Goal: Transaction & Acquisition: Purchase product/service

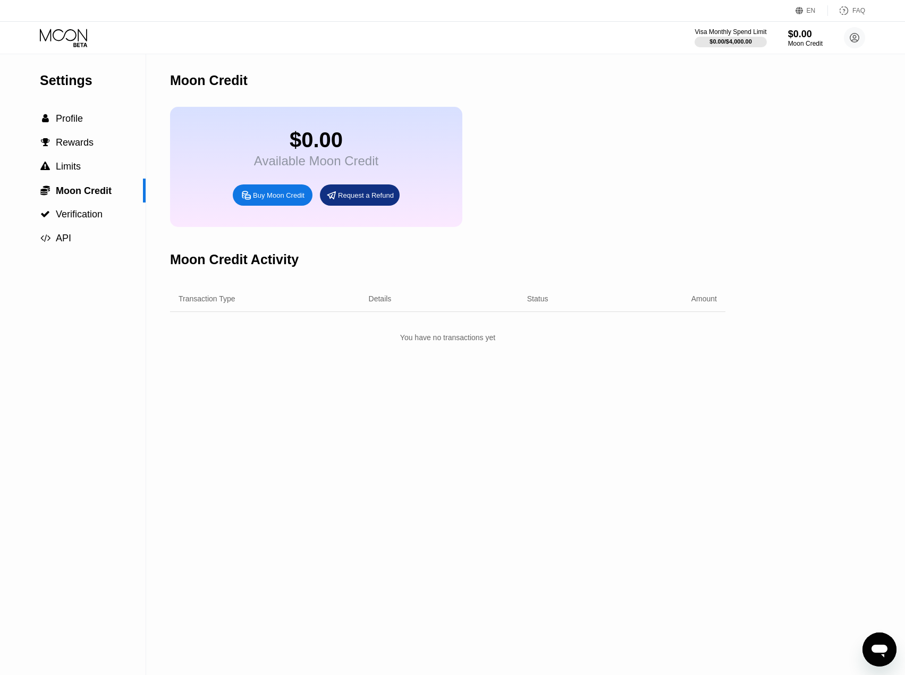
click at [73, 85] on div "Settings" at bounding box center [93, 80] width 106 height 15
click at [853, 38] on circle at bounding box center [854, 37] width 21 height 21
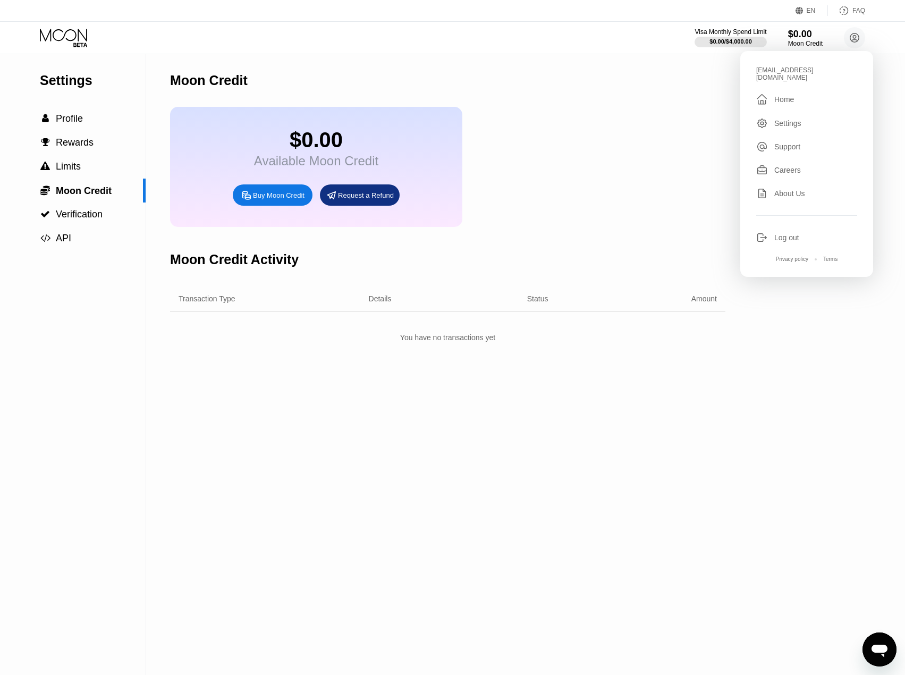
click at [789, 95] on div "Home" at bounding box center [784, 99] width 20 height 9
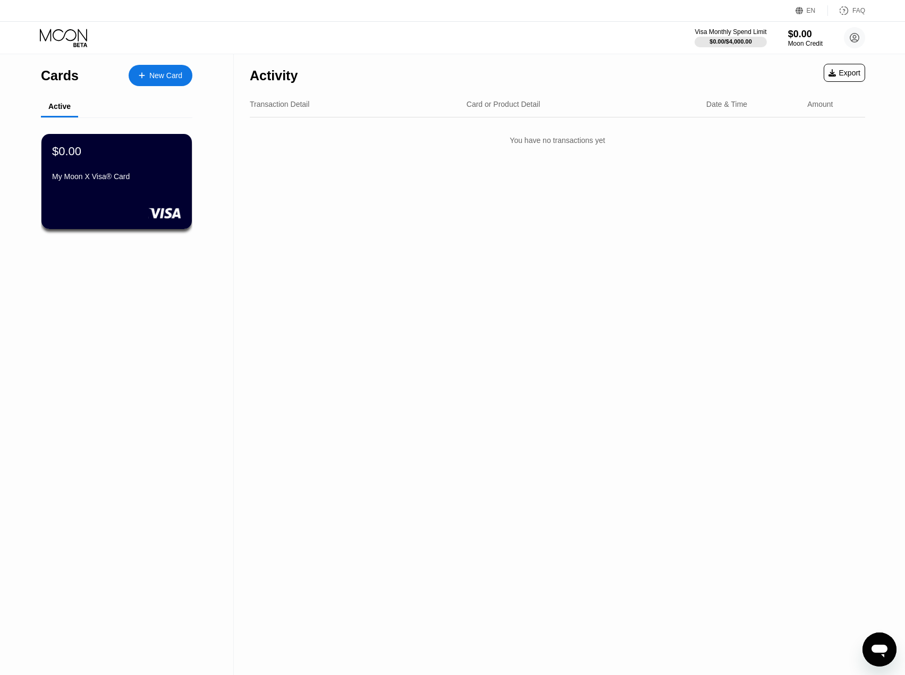
click at [170, 77] on div "New Card" at bounding box center [165, 75] width 33 height 9
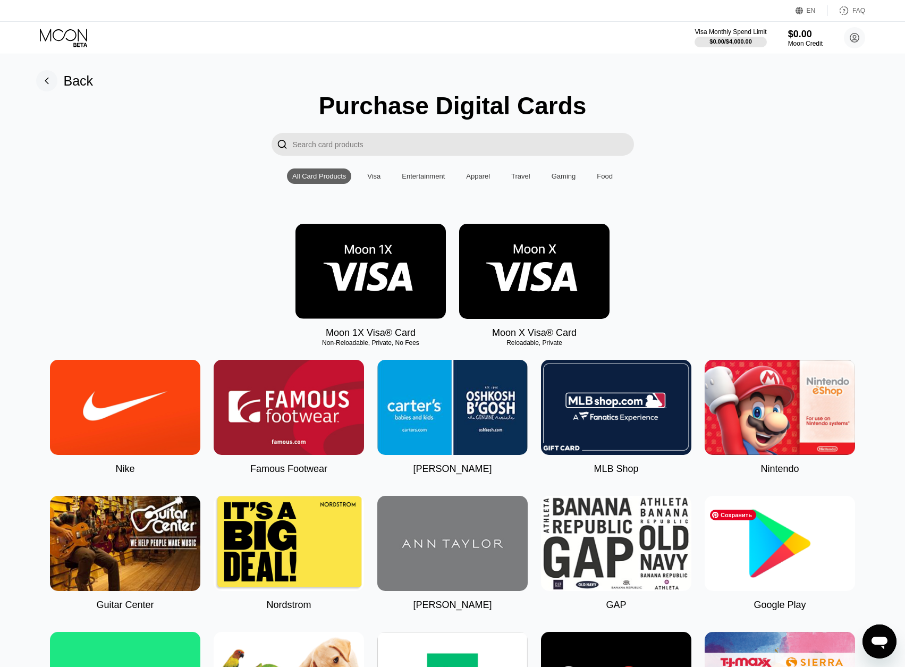
click at [800, 562] on img at bounding box center [780, 543] width 150 height 95
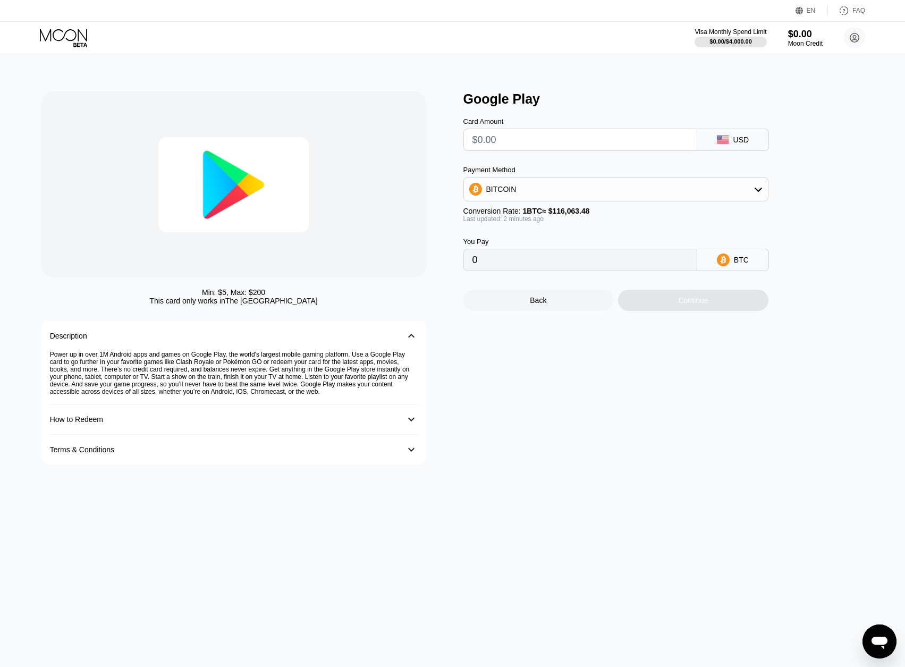
click at [618, 146] on input "text" at bounding box center [581, 139] width 216 height 21
click at [747, 190] on div "BITCOIN" at bounding box center [616, 189] width 304 height 21
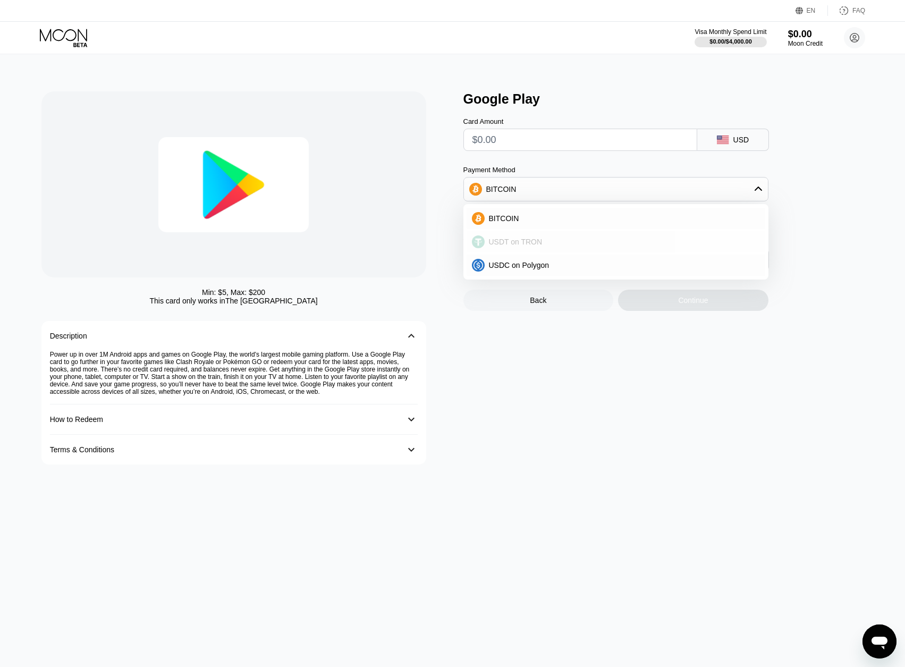
click at [548, 246] on div "USDT on TRON" at bounding box center [622, 242] width 275 height 9
type input "0.00"
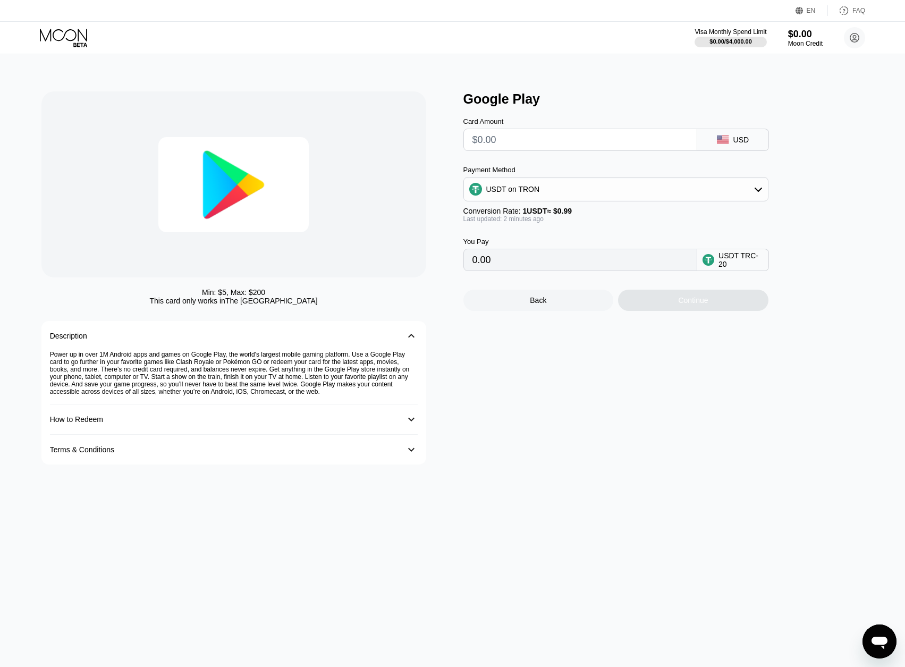
drag, startPoint x: 526, startPoint y: 145, endPoint x: 449, endPoint y: 141, distance: 77.7
click at [449, 141] on div "Min: $ 5 , Max: $ 200 This card only works in The United States Description 󰅀 P…" at bounding box center [452, 277] width 823 height 373
type input "$5"
type input "5.05"
drag, startPoint x: 484, startPoint y: 147, endPoint x: 449, endPoint y: 144, distance: 35.8
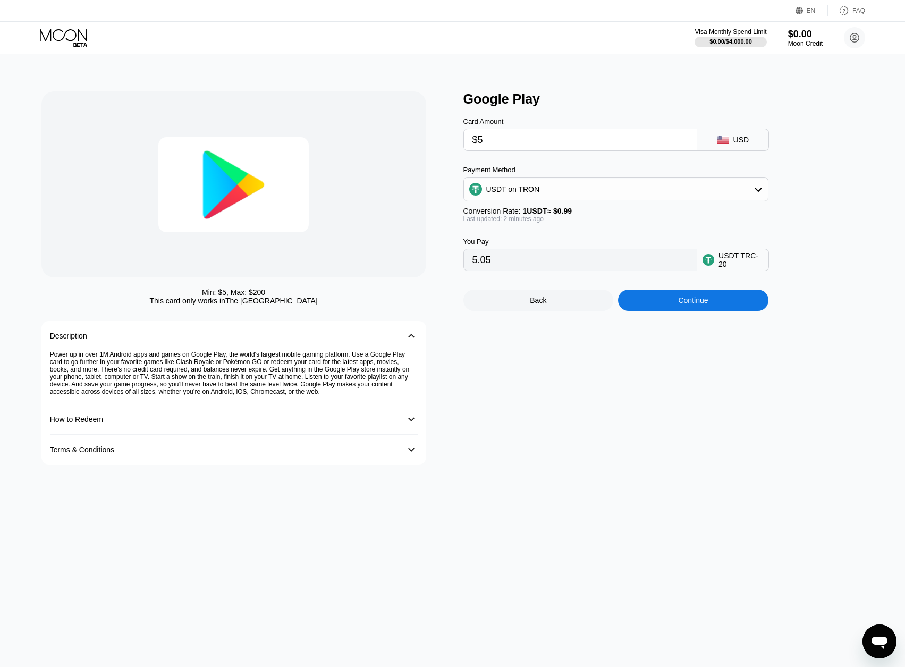
click at [449, 144] on div "Min: $ 5 , Max: $ 200 This card only works in The United States Description 󰅀 P…" at bounding box center [452, 277] width 823 height 373
type input "$1"
type input "1.01"
click at [801, 188] on div "Card Amount $1 USD Payment Method USDT on TRON Conversion Rate: 1 USDT ≈ $0.99 …" at bounding box center [633, 189] width 340 height 164
drag, startPoint x: 513, startPoint y: 141, endPoint x: 464, endPoint y: 141, distance: 49.4
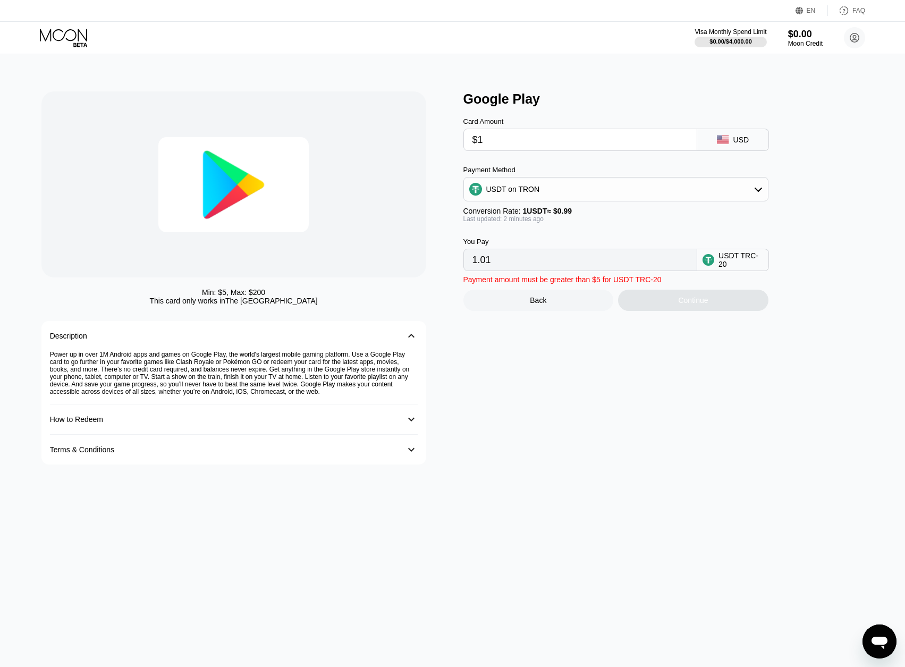
click at [464, 141] on div "$1" at bounding box center [580, 140] width 234 height 22
type input "$4"
type input "4.04"
type input "$4"
click at [553, 185] on div "USDT on TRON" at bounding box center [616, 189] width 304 height 21
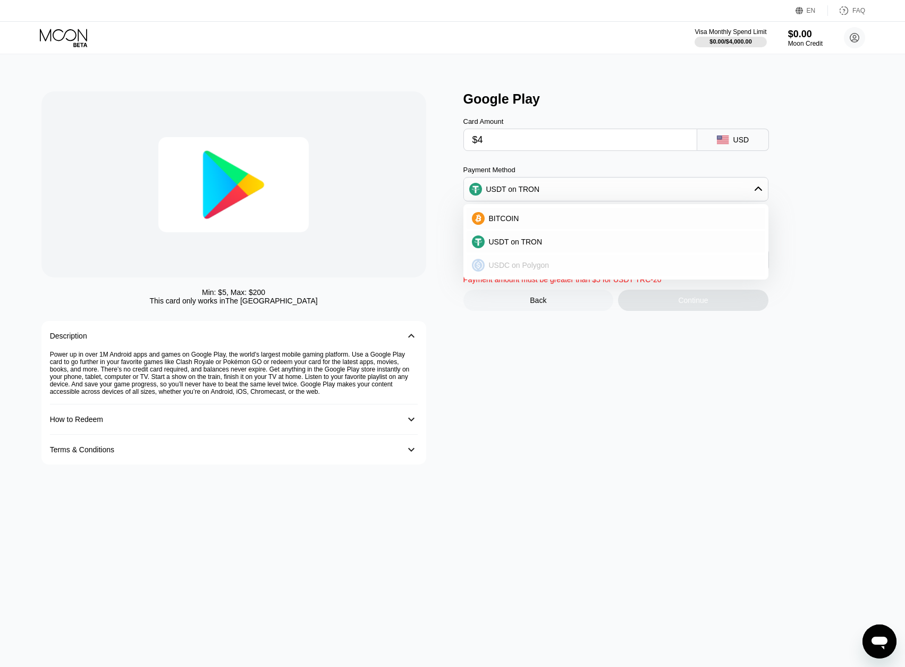
click at [537, 269] on span "USDC on Polygon" at bounding box center [519, 265] width 61 height 9
type input "4.00000000"
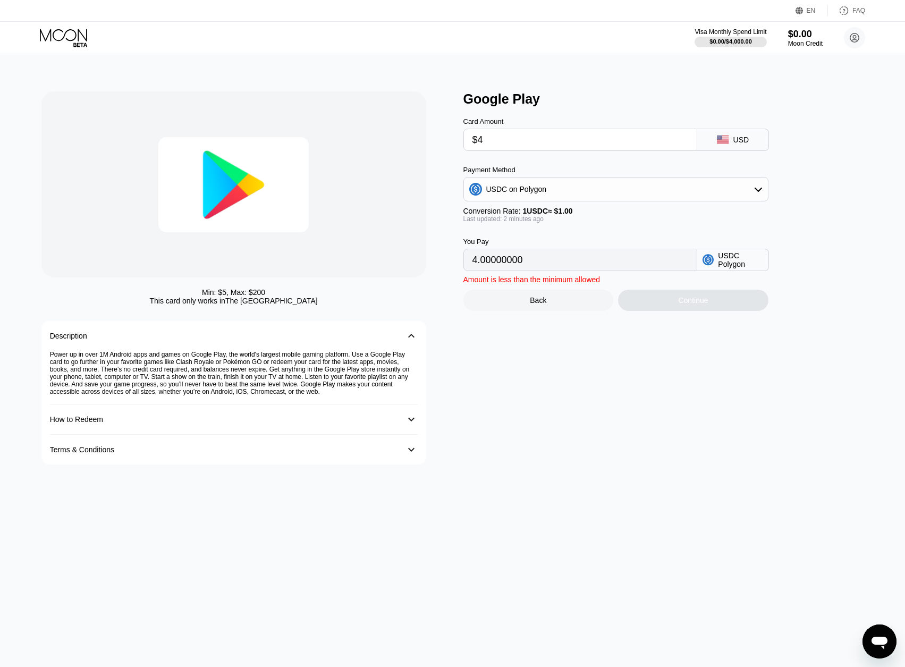
drag, startPoint x: 504, startPoint y: 142, endPoint x: 460, endPoint y: 139, distance: 44.2
click at [460, 139] on div "Min: $ 5 , Max: $ 200 This card only works in The United States Description 󰅀 P…" at bounding box center [452, 277] width 823 height 373
type input "$1"
type input "1.00000000"
click at [801, 226] on div "Card Amount $1 USD Payment Method USDC on Polygon Conversion Rate: 1 USDC ≈ $1.…" at bounding box center [633, 189] width 340 height 164
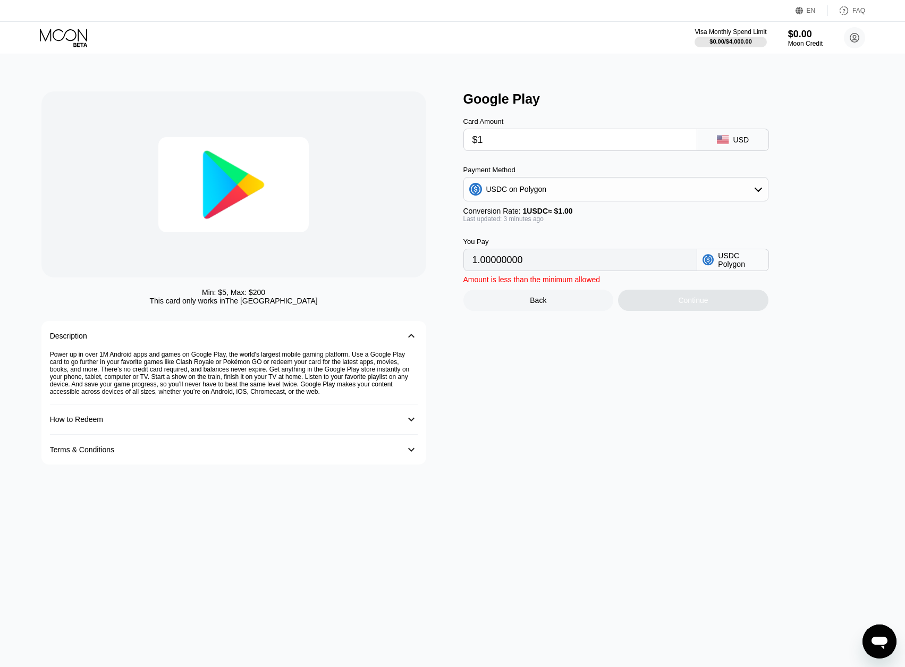
drag, startPoint x: 490, startPoint y: 145, endPoint x: 459, endPoint y: 143, distance: 30.9
click at [460, 143] on div "Min: $ 5 , Max: $ 200 This card only works in The United States Description 󰅀 P…" at bounding box center [452, 277] width 823 height 373
type input "$5"
type input "5.00000000"
type input "$5"
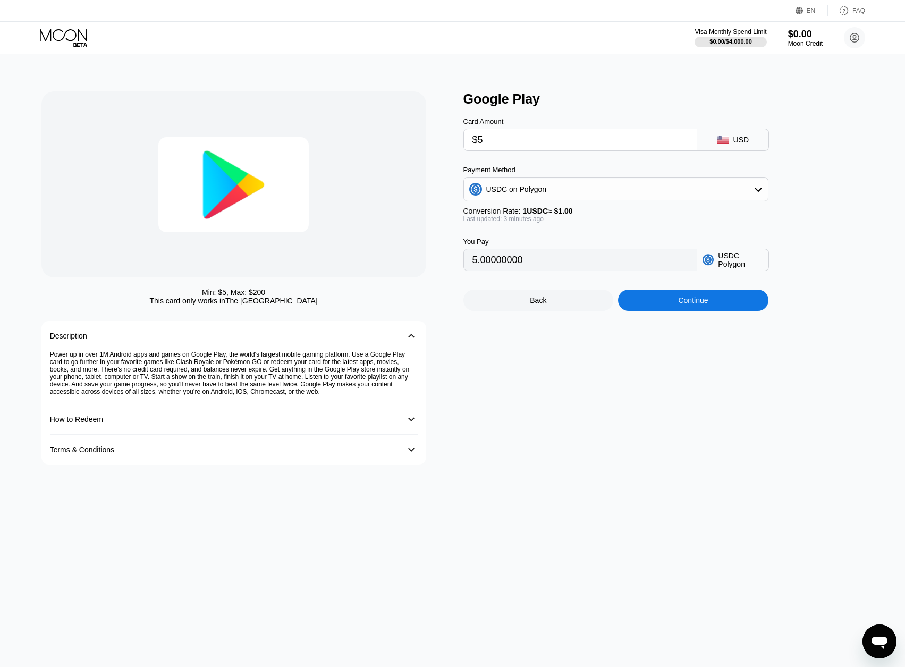
click at [826, 210] on div "Google Play Card Amount $5 USD Payment Method USDC on Polygon Conversion Rate: …" at bounding box center [668, 277] width 411 height 373
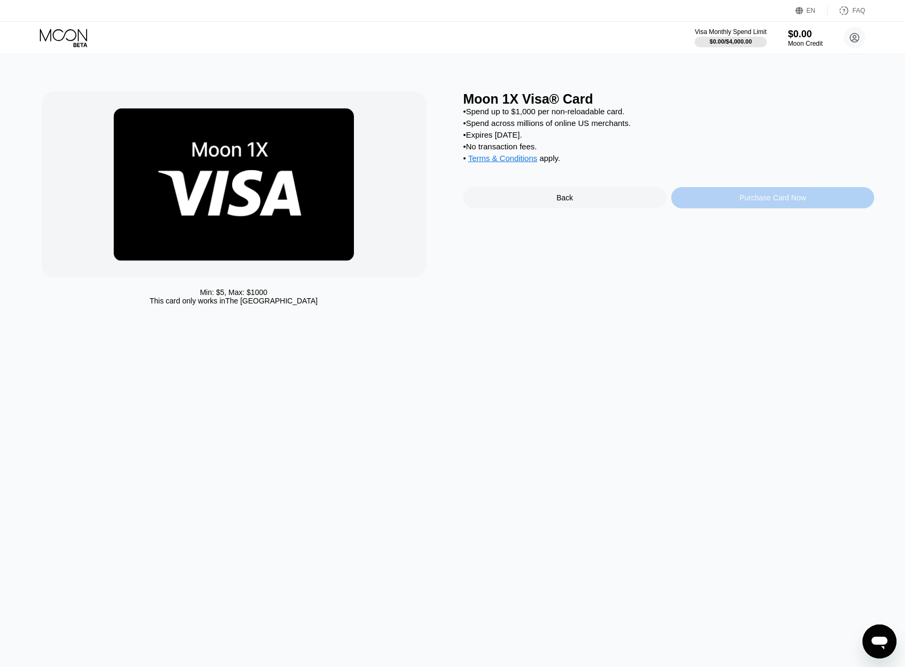
click at [773, 202] on div "Purchase Card Now" at bounding box center [773, 197] width 66 height 9
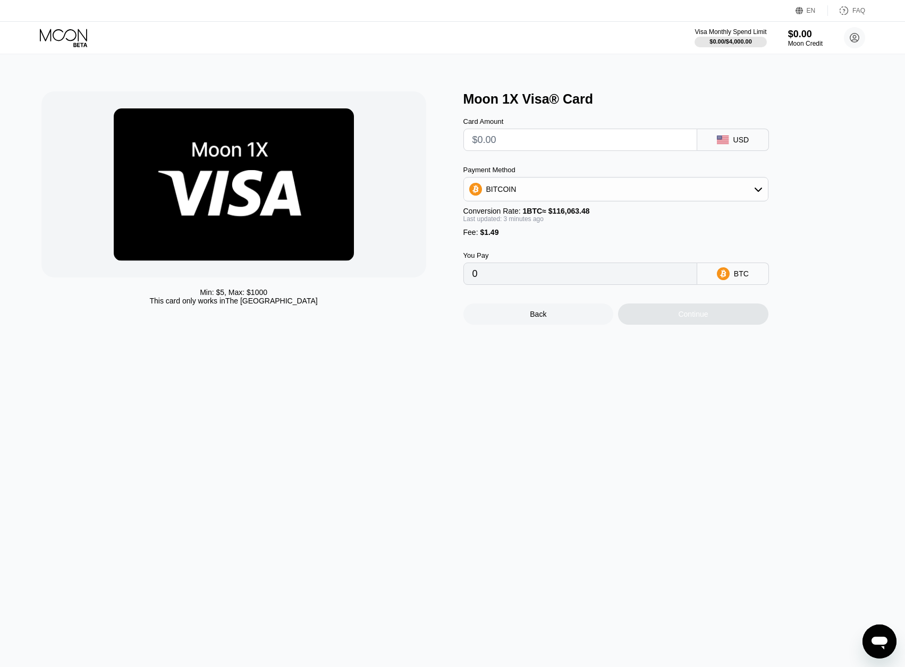
click at [550, 192] on div "BITCOIN" at bounding box center [616, 189] width 304 height 21
click at [547, 268] on div "USDC on Polygon" at bounding box center [622, 265] width 275 height 9
drag, startPoint x: 510, startPoint y: 144, endPoint x: 445, endPoint y: 136, distance: 65.4
click at [445, 136] on div "Min: $ 5 , Max: $ 1000 This card only works in The United States Moon 1X Visa® …" at bounding box center [452, 207] width 823 height 233
type input "$1"
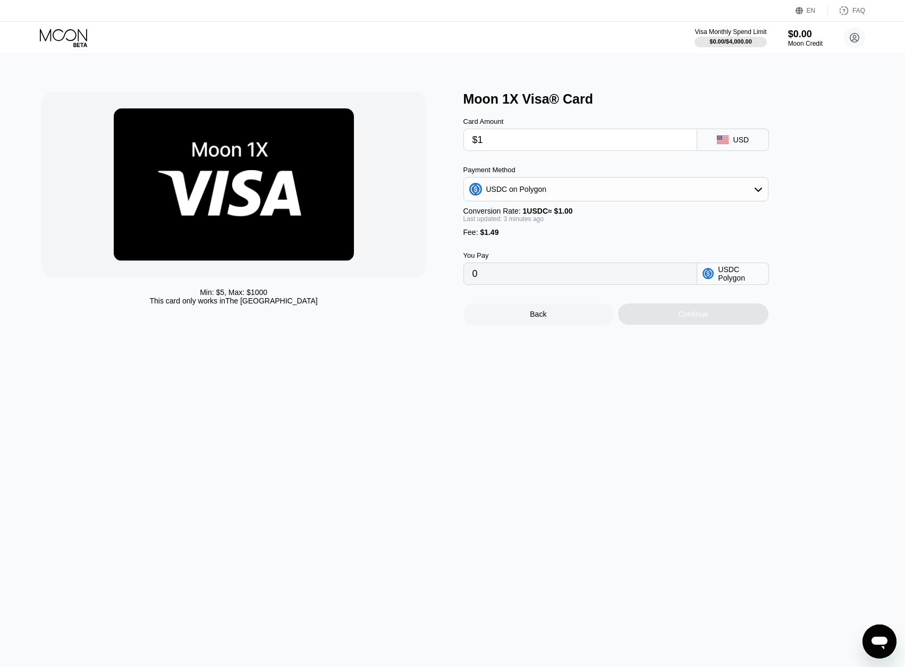
type input "2.49000000"
drag, startPoint x: 492, startPoint y: 147, endPoint x: 452, endPoint y: 142, distance: 40.1
click at [452, 142] on div "Min: $ 5 , Max: $ 1000 This card only works in The United States Moon 1X Visa® …" at bounding box center [452, 207] width 823 height 233
type input "$2"
type input "3.49000000"
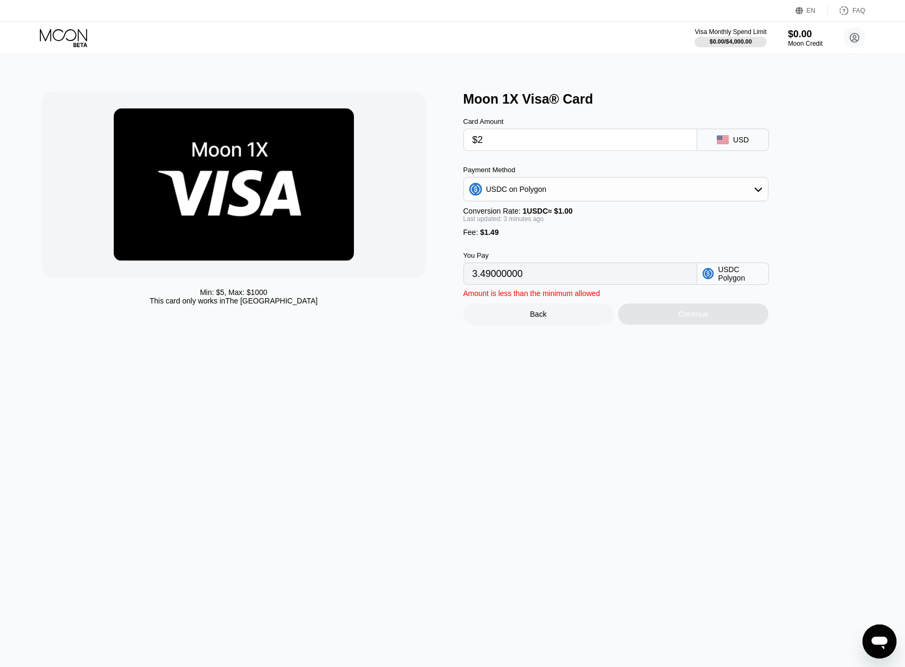
drag, startPoint x: 485, startPoint y: 145, endPoint x: 462, endPoint y: 141, distance: 23.7
click at [462, 141] on div "Min: $ 5 , Max: $ 1000 This card only works in The United States Moon 1X Visa® …" at bounding box center [452, 207] width 823 height 233
type input "$3"
type input "4.49000000"
drag, startPoint x: 492, startPoint y: 148, endPoint x: 466, endPoint y: 144, distance: 26.4
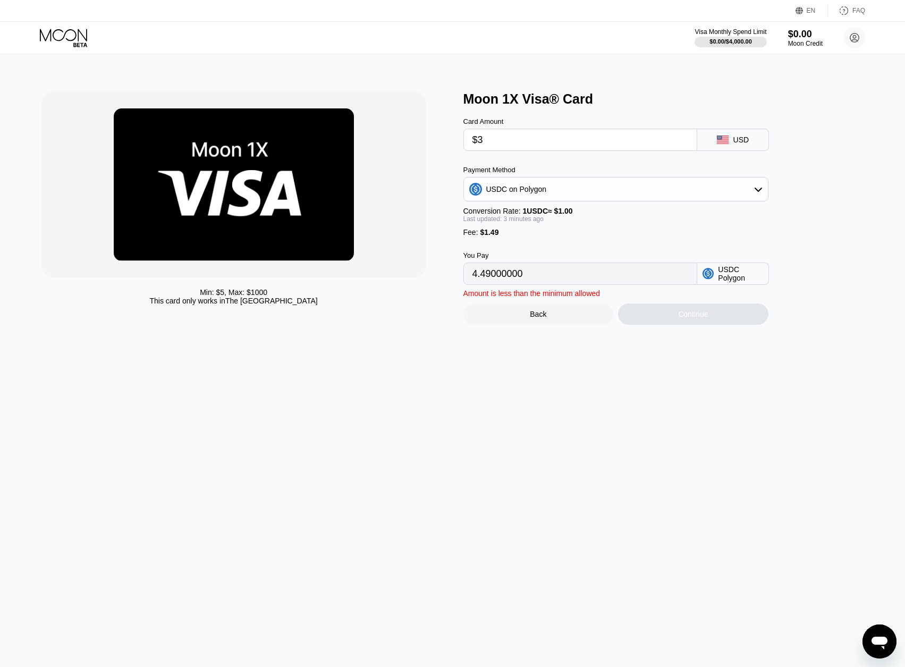
click at [467, 144] on div "$3" at bounding box center [580, 140] width 234 height 22
type input "$4"
type input "5.49000000"
drag, startPoint x: 497, startPoint y: 148, endPoint x: 469, endPoint y: 145, distance: 28.8
click at [469, 145] on div "$4" at bounding box center [580, 140] width 234 height 22
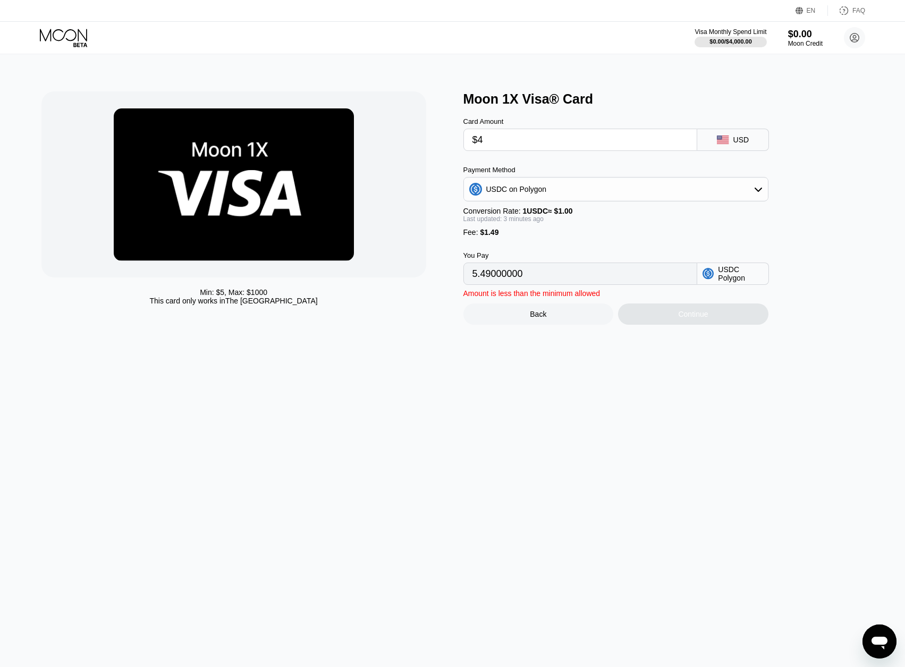
type input "$5"
type input "6.49000000"
type input "$5"
click at [799, 214] on div "Card Amount $5 USD Payment Method USDC on Polygon Conversion Rate: 1 USDC ≈ $1.…" at bounding box center [633, 196] width 340 height 178
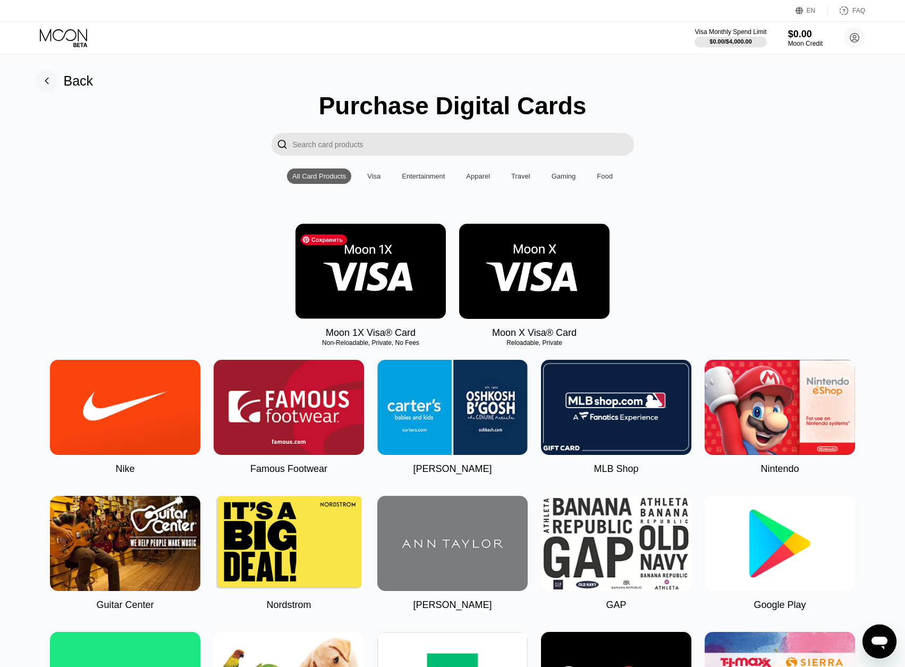
click at [373, 275] on img at bounding box center [371, 271] width 150 height 95
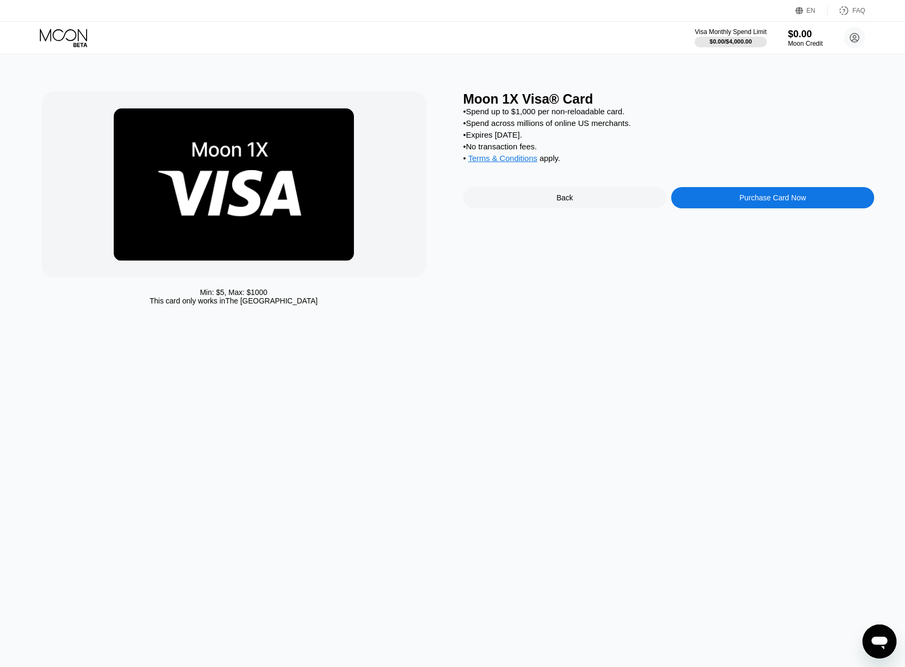
click at [811, 10] on div "EN" at bounding box center [811, 10] width 9 height 7
click at [789, 53] on div "Select an item" at bounding box center [756, 59] width 101 height 21
click at [791, 38] on div "Language" at bounding box center [756, 41] width 101 height 9
click at [846, 89] on div "Min: $ 5 , Max: $ 1000 This card only works in The United States Moon 1X Visa® …" at bounding box center [452, 360] width 913 height 613
click at [653, 357] on div "Min: $ 5 , Max: $ 1000 This card only works in The United States Moon 1X Visa® …" at bounding box center [452, 360] width 913 height 613
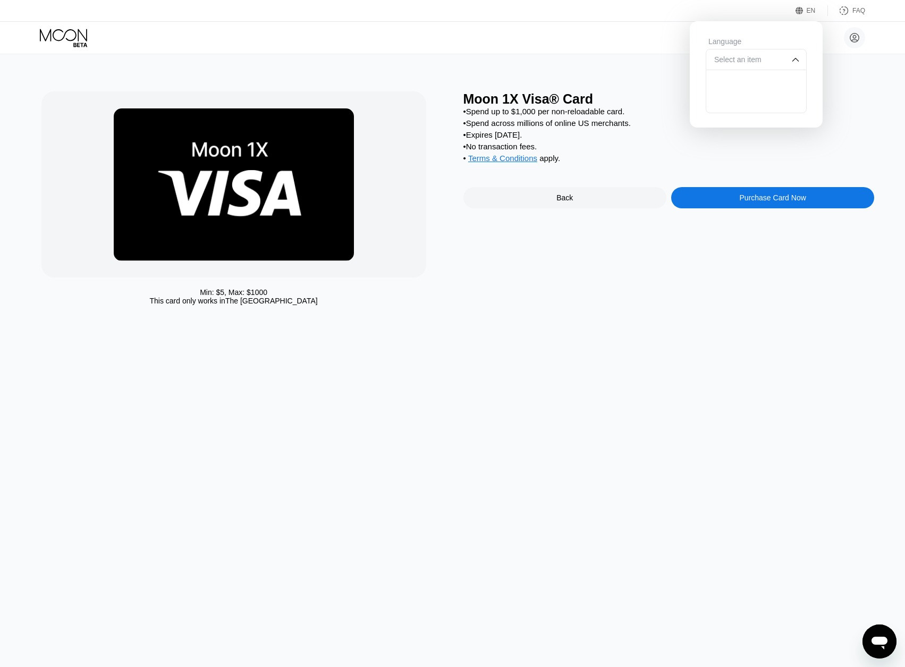
click at [809, 12] on div "EN" at bounding box center [811, 10] width 9 height 7
click at [804, 11] on icon at bounding box center [800, 11] width 8 height 8
click at [789, 64] on div "Select an item" at bounding box center [756, 59] width 101 height 21
click at [808, 11] on div "EN" at bounding box center [811, 10] width 9 height 7
click at [756, 272] on div "Moon 1X Visa® Card • Spend up to $1,000 per non-reloadable card. • Spend across…" at bounding box center [668, 200] width 411 height 219
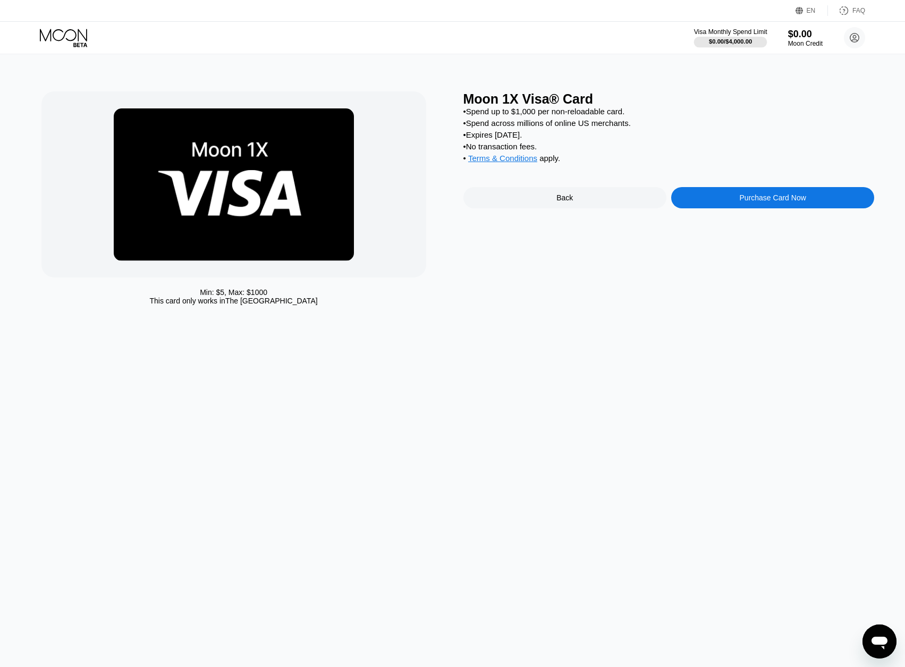
click at [733, 31] on div "Visa Monthly Spend Limit" at bounding box center [730, 31] width 73 height 7
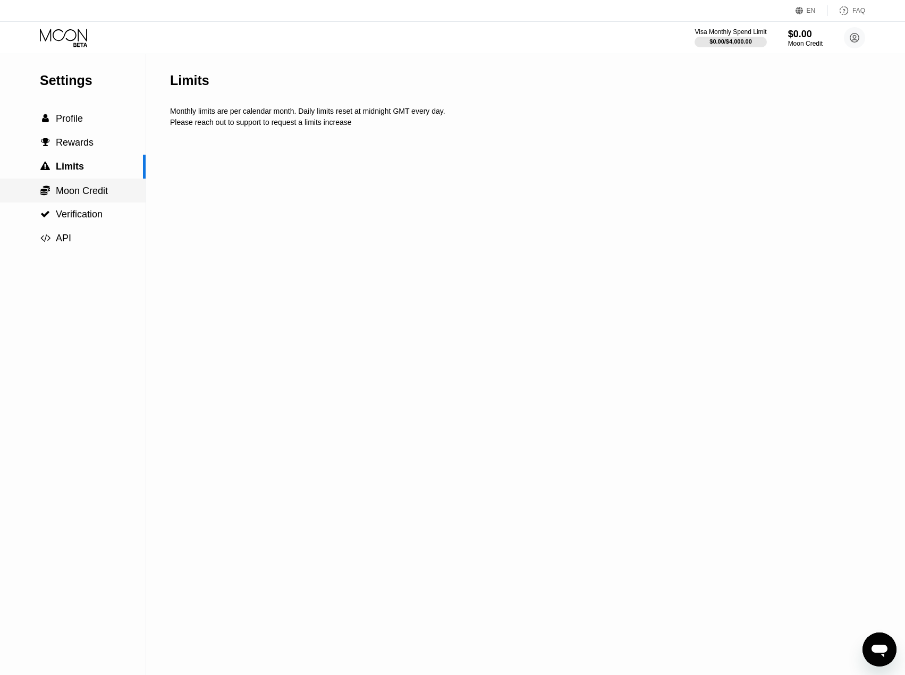
click at [92, 192] on span "Moon Credit" at bounding box center [82, 190] width 52 height 11
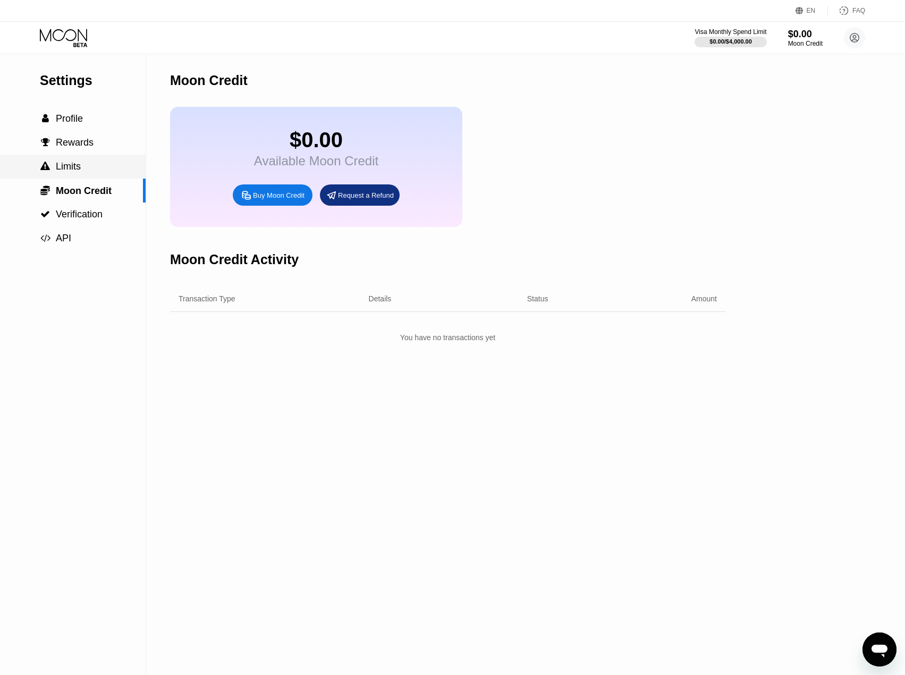
click at [79, 168] on span "Limits" at bounding box center [68, 166] width 25 height 11
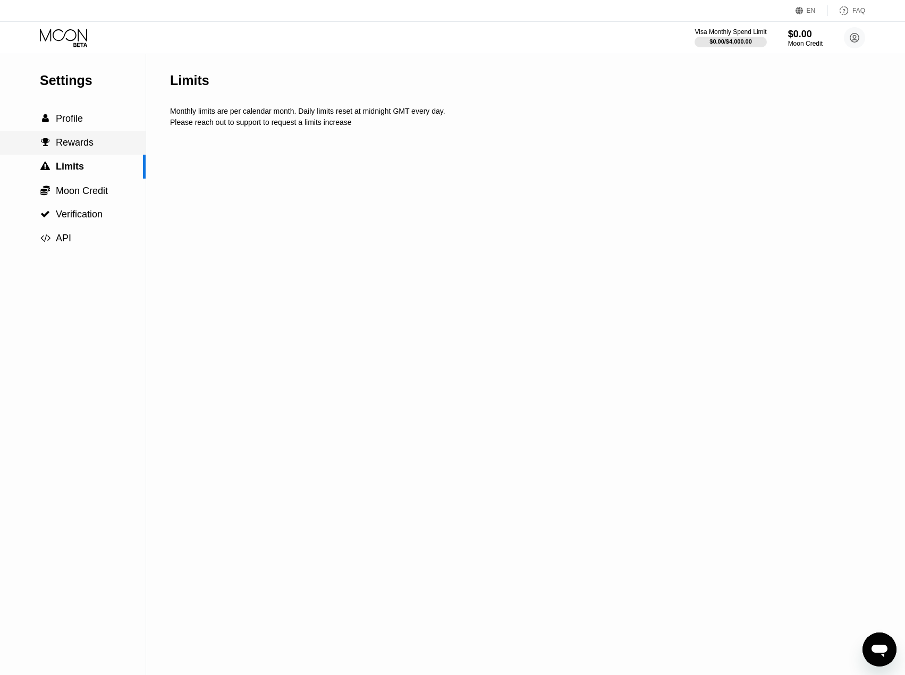
click at [84, 140] on span "Rewards" at bounding box center [75, 142] width 38 height 11
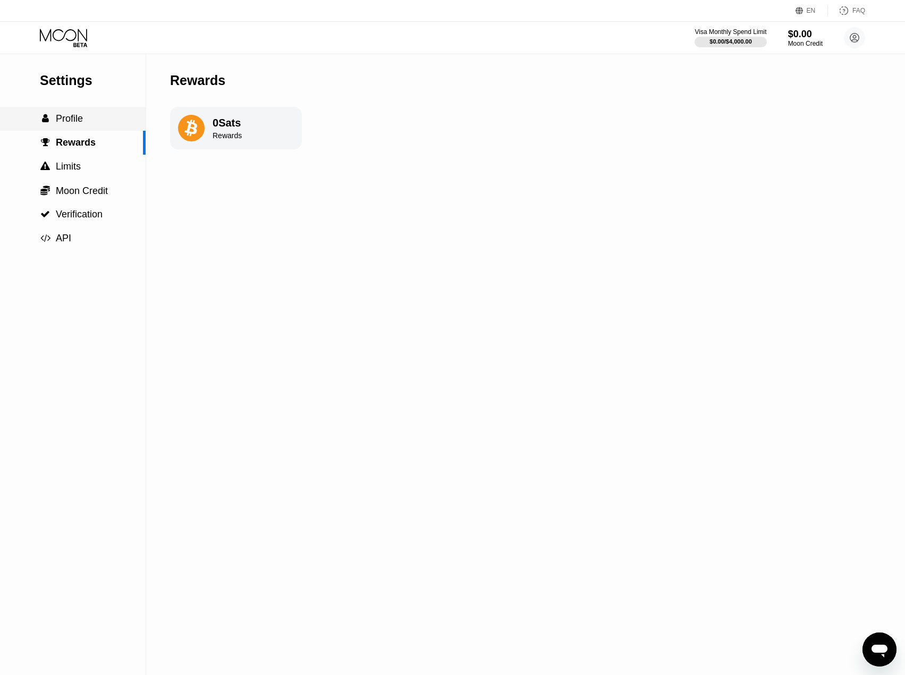
click at [79, 129] on div " Profile" at bounding box center [73, 119] width 146 height 24
click at [854, 38] on icon at bounding box center [855, 38] width 6 height 6
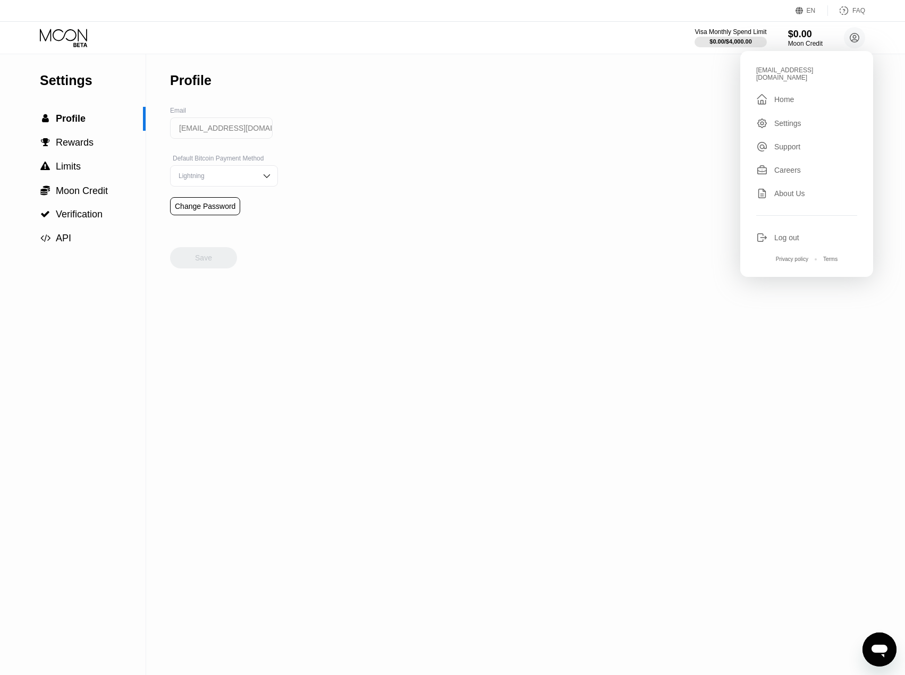
click at [527, 174] on div "Settings  Profile  Rewards  Limits  Moon Credit  Verification  API Profil…" at bounding box center [452, 364] width 905 height 621
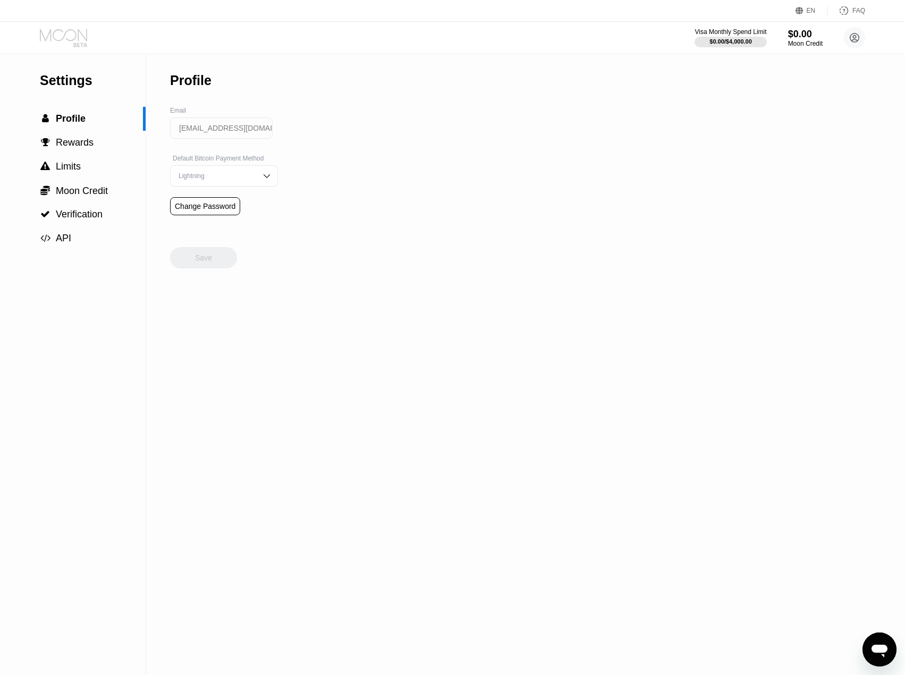
click at [81, 32] on icon at bounding box center [64, 38] width 49 height 19
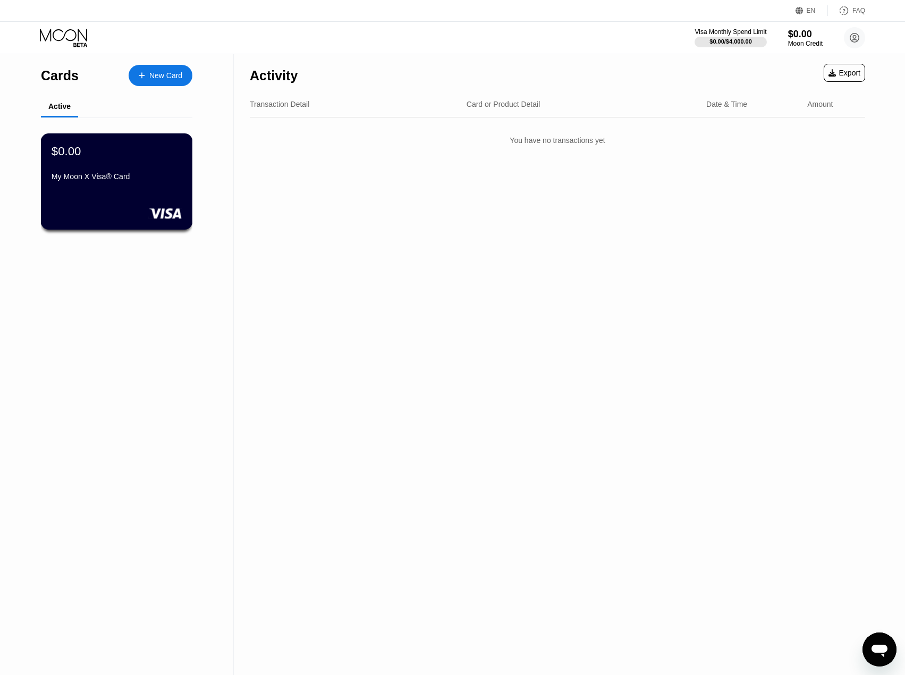
click at [154, 181] on div "My Moon X Visa® Card" at bounding box center [117, 176] width 130 height 9
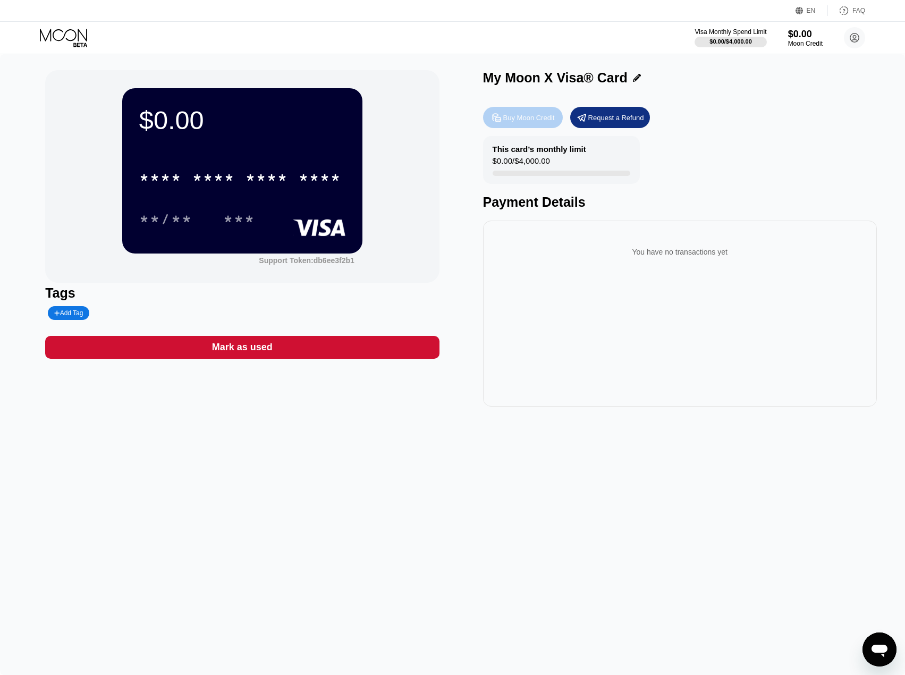
click at [532, 120] on div "Buy Moon Credit" at bounding box center [529, 117] width 52 height 9
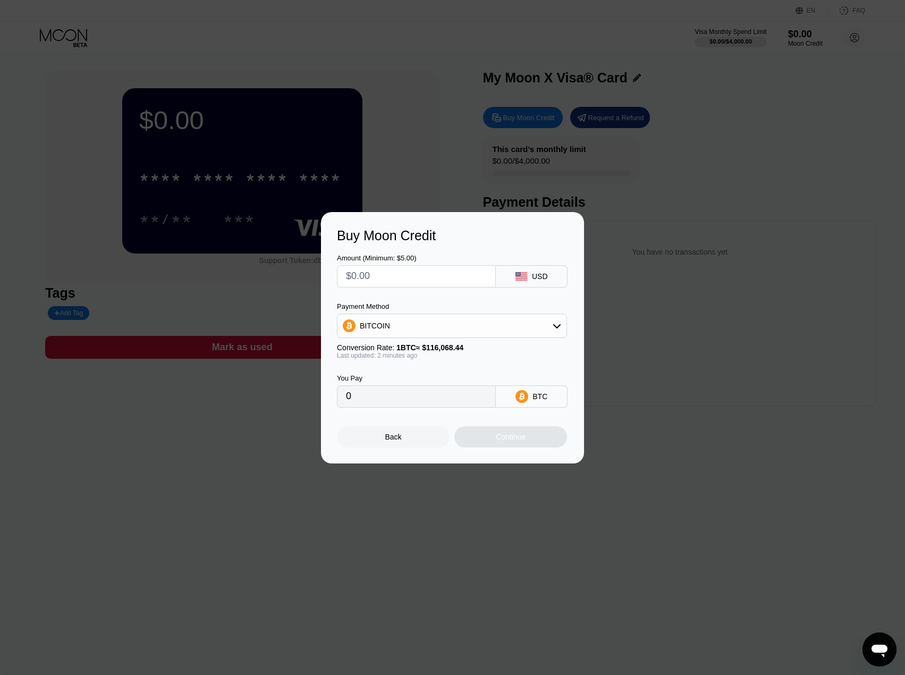
click at [659, 176] on div at bounding box center [456, 337] width 913 height 675
click at [402, 446] on div "Back" at bounding box center [393, 436] width 113 height 21
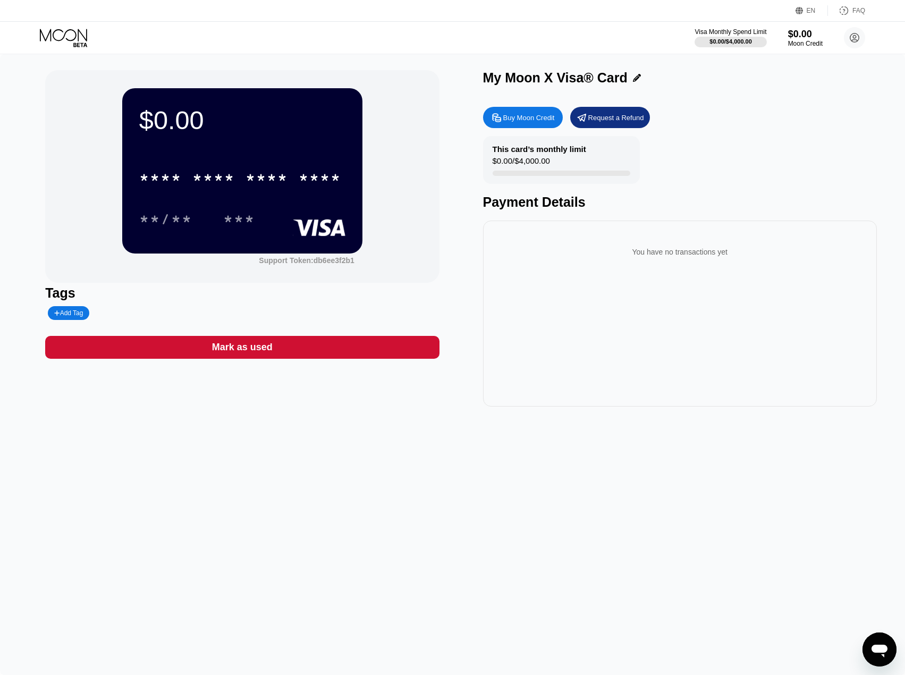
drag, startPoint x: 71, startPoint y: 37, endPoint x: 56, endPoint y: 49, distance: 18.9
click at [46, 69] on div "$0.00 * * * * * * * * * * * * **** **/** *** Support Token: db6ee3f2b1 Tags Add…" at bounding box center [452, 364] width 905 height 621
click at [68, 38] on icon at bounding box center [64, 38] width 49 height 19
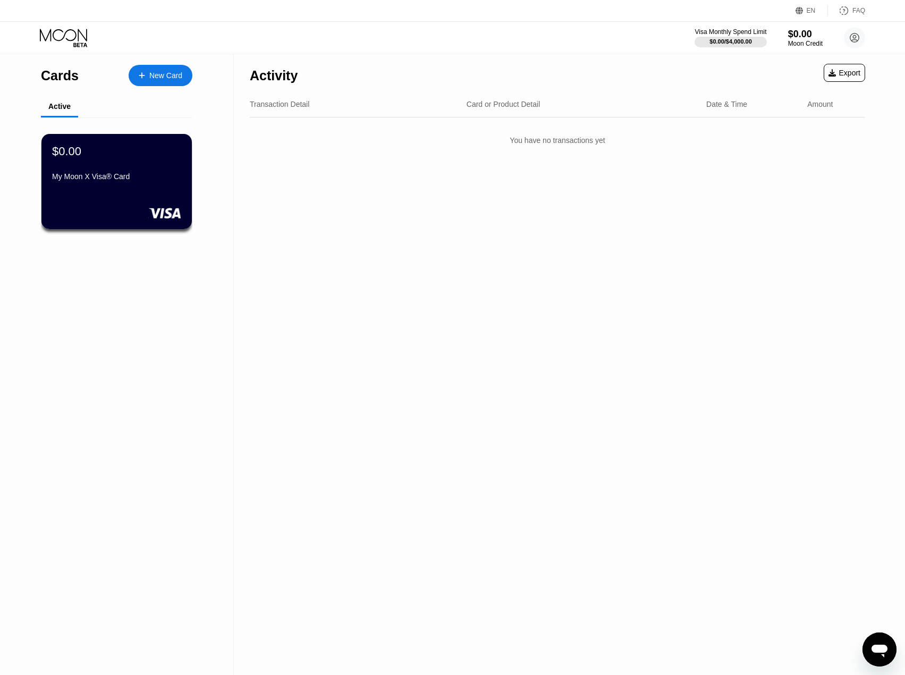
click at [166, 77] on div "New Card" at bounding box center [165, 75] width 33 height 9
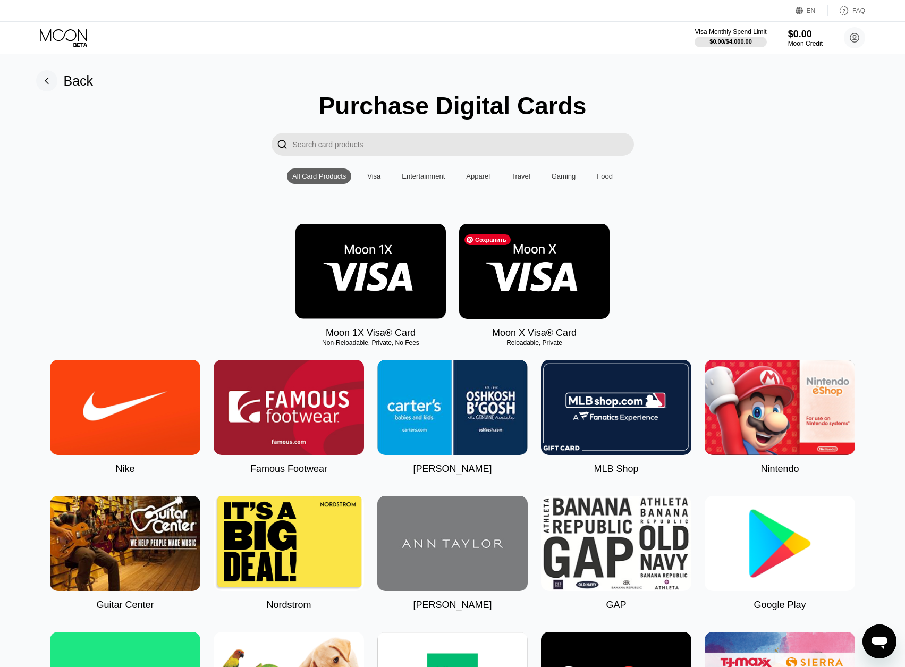
click at [536, 271] on img at bounding box center [534, 271] width 150 height 95
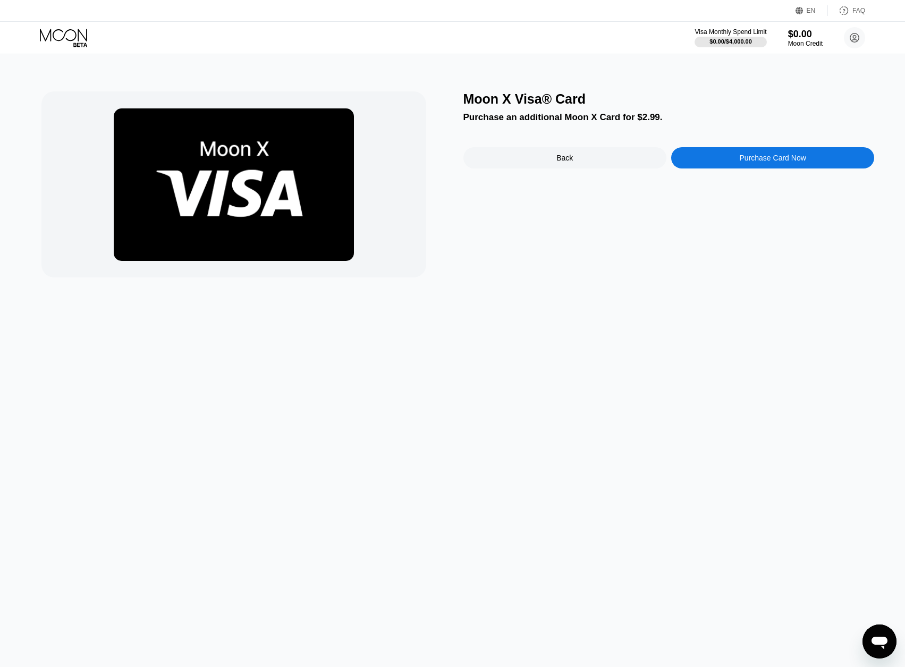
click at [567, 161] on div "Back" at bounding box center [564, 158] width 16 height 9
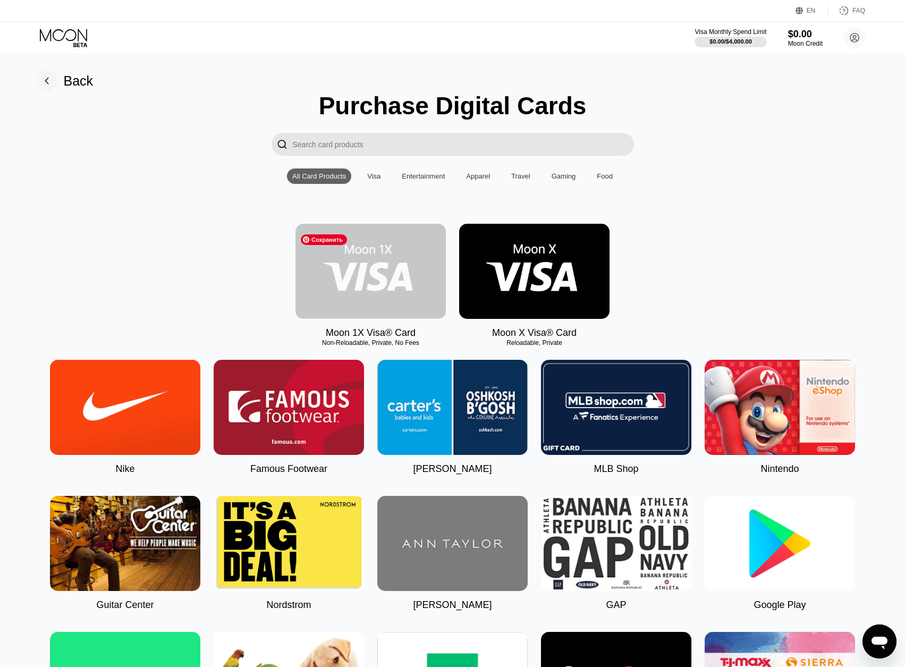
click at [385, 284] on img at bounding box center [371, 271] width 150 height 95
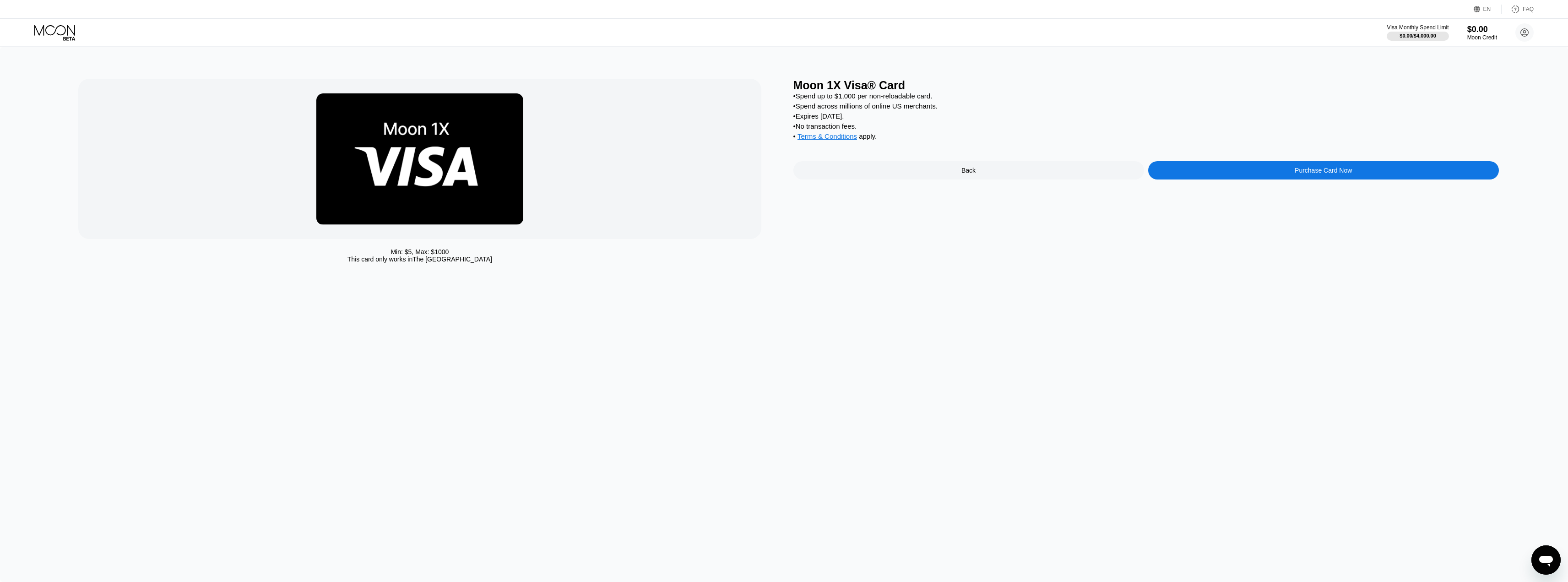
click at [987, 176] on div "Back" at bounding box center [968, 170] width 351 height 18
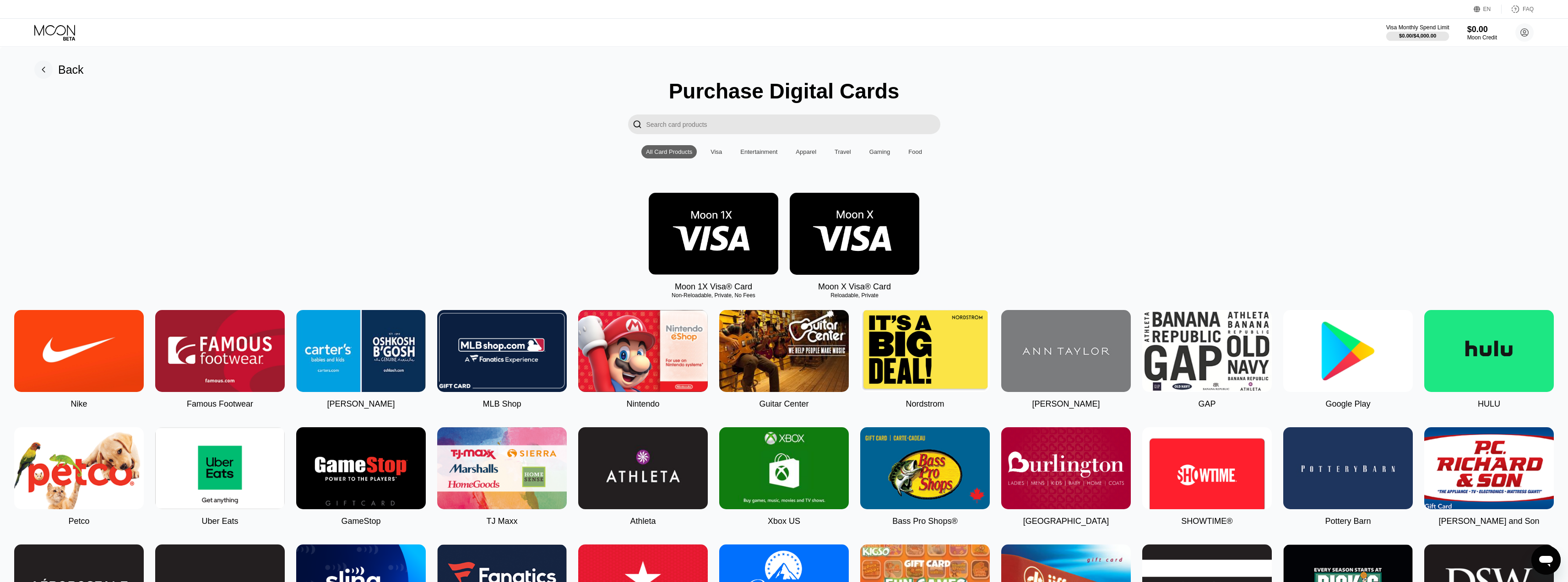
click at [1428, 28] on div "Visa Monthly Spend Limit" at bounding box center [1417, 27] width 63 height 6
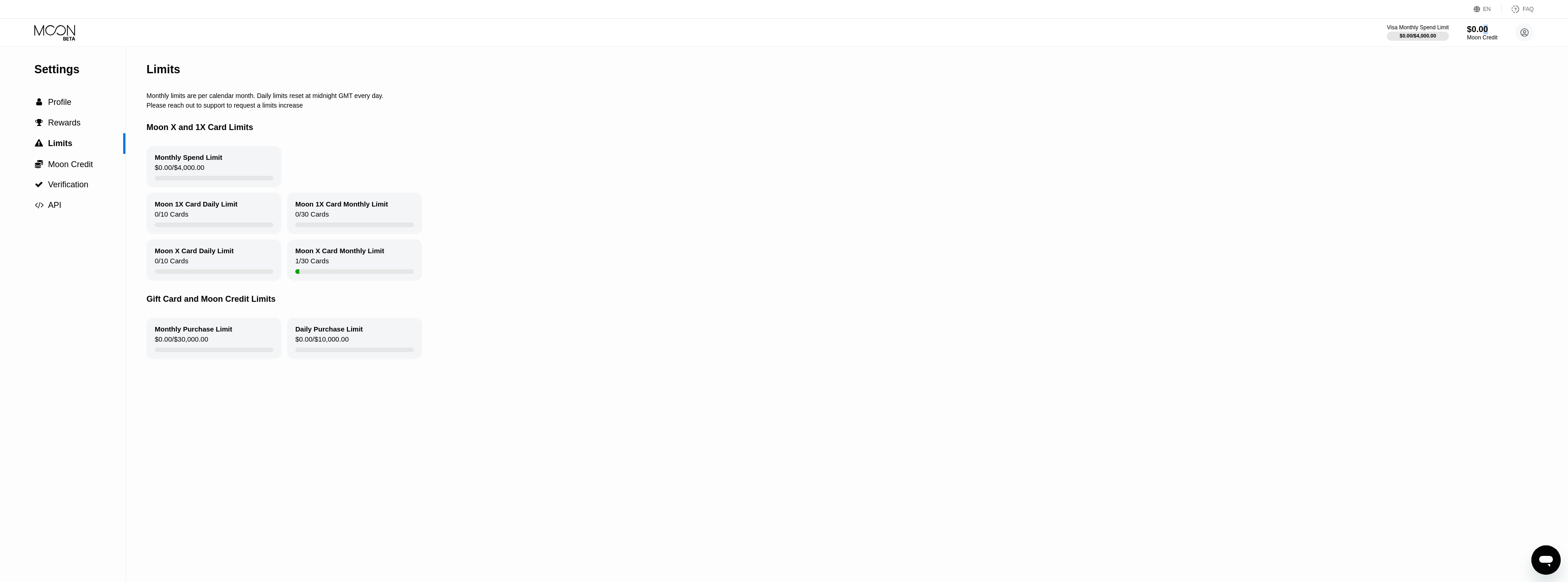
click at [1484, 34] on div "$0.00" at bounding box center [1483, 28] width 31 height 9
click at [1474, 37] on div "Moon Credit" at bounding box center [1483, 37] width 31 height 6
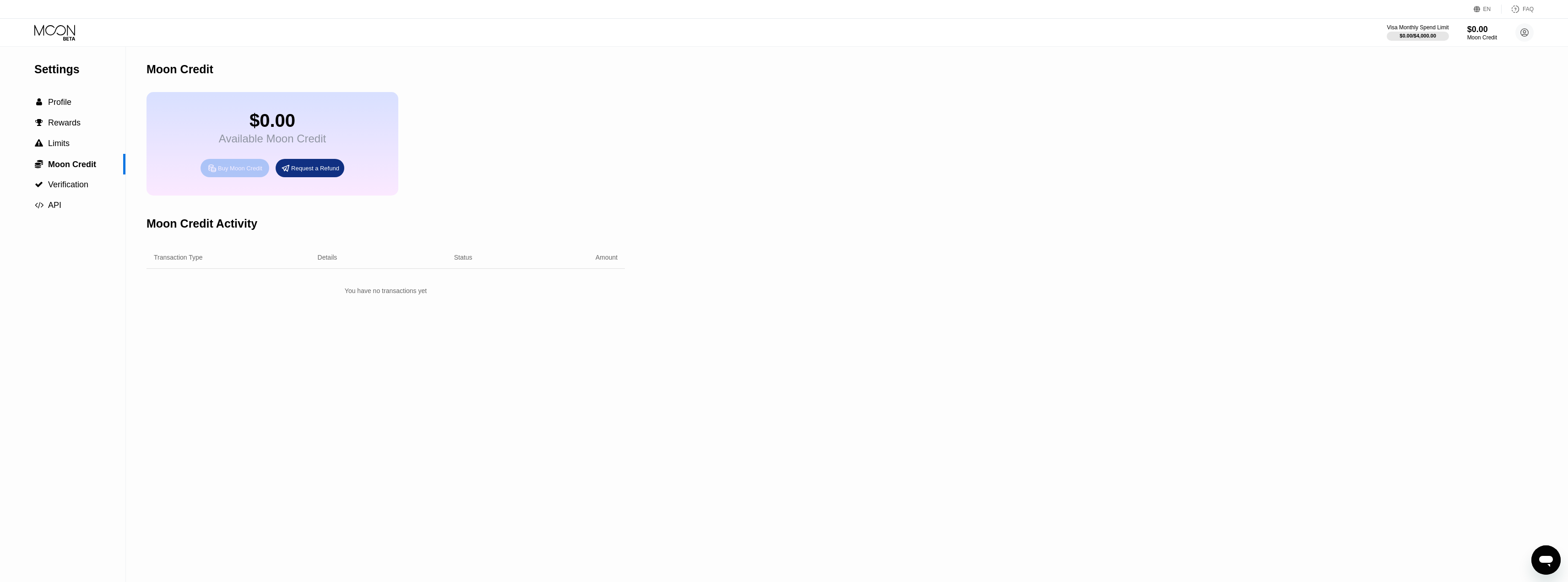
click at [238, 172] on div "Buy Moon Credit" at bounding box center [240, 168] width 45 height 8
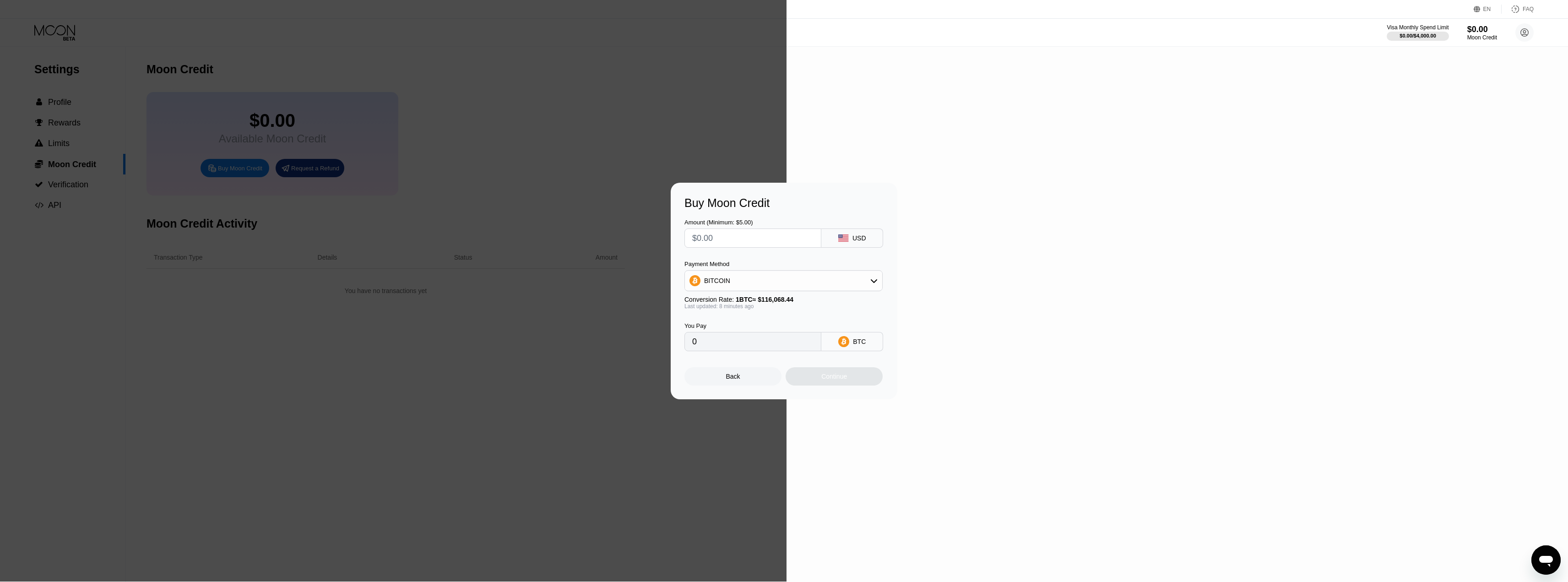
click at [725, 239] on input "text" at bounding box center [753, 238] width 121 height 18
type input "$5"
type input "0.00004311"
type input "$5"
click at [837, 282] on div "BITCOIN" at bounding box center [783, 280] width 197 height 18
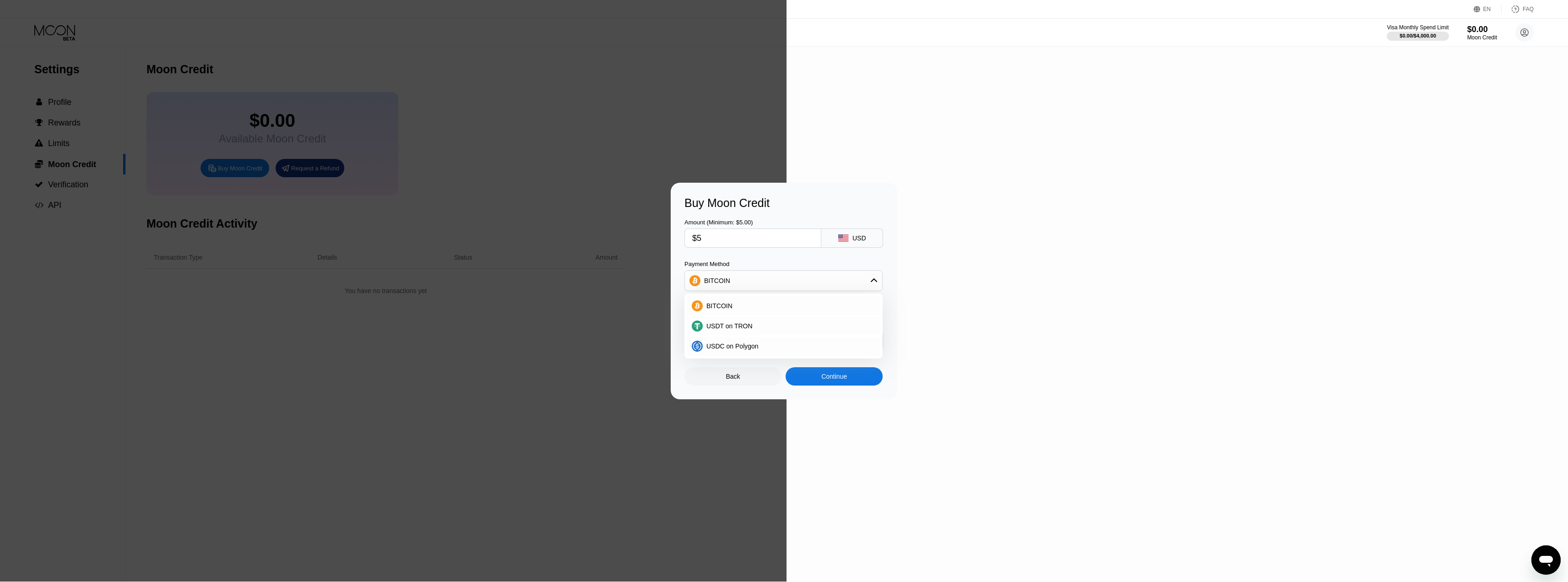
click at [759, 344] on div "USDC on Polygon" at bounding box center [789, 346] width 172 height 8
type input "5.00000000"
drag, startPoint x: 723, startPoint y: 237, endPoint x: 670, endPoint y: 234, distance: 53.1
click at [670, 234] on div "Buy Moon Credit Amount (Minimum: $5.00) $5 USD Payment Method USDC on Polygon C…" at bounding box center [784, 290] width 1568 height 216
type input "$1"
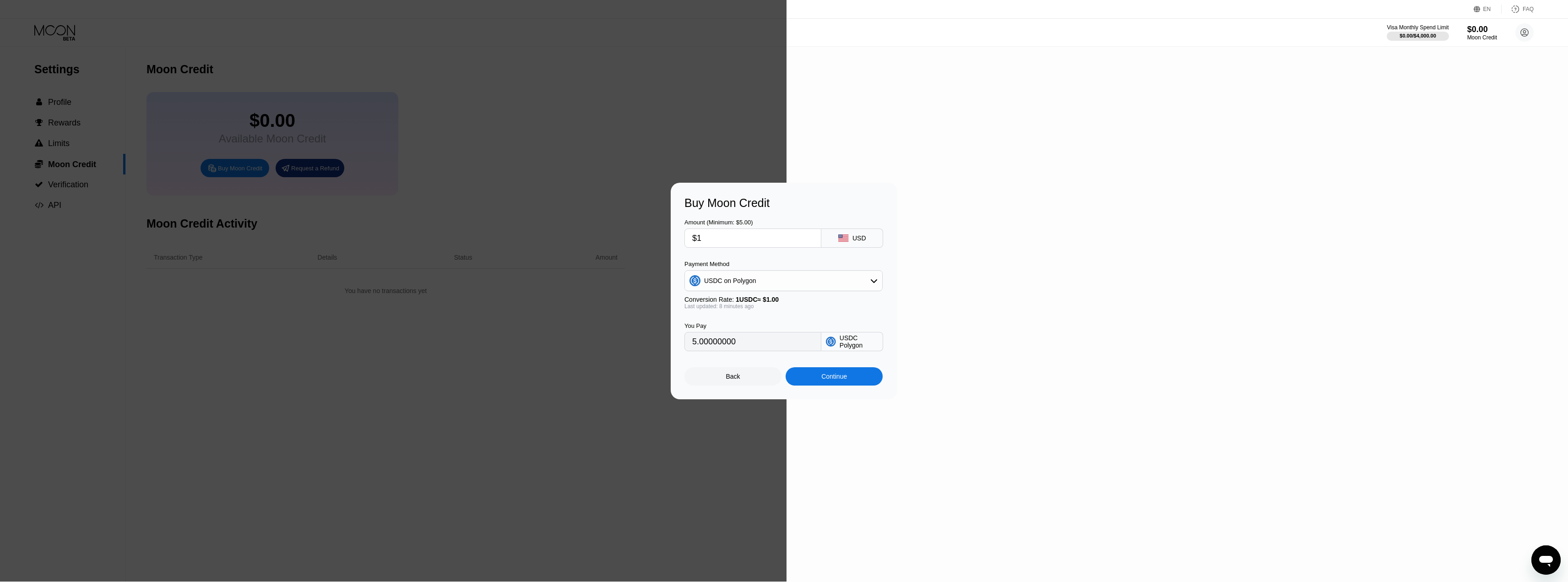
type input "1.00000000"
drag, startPoint x: 703, startPoint y: 237, endPoint x: 683, endPoint y: 235, distance: 20.1
click at [684, 235] on div "Buy Moon Credit Amount (Minimum: $5.00) $1 USD Payment Method USDC on Polygon C…" at bounding box center [784, 290] width 227 height 216
type input "$5"
type input "5.00000000"
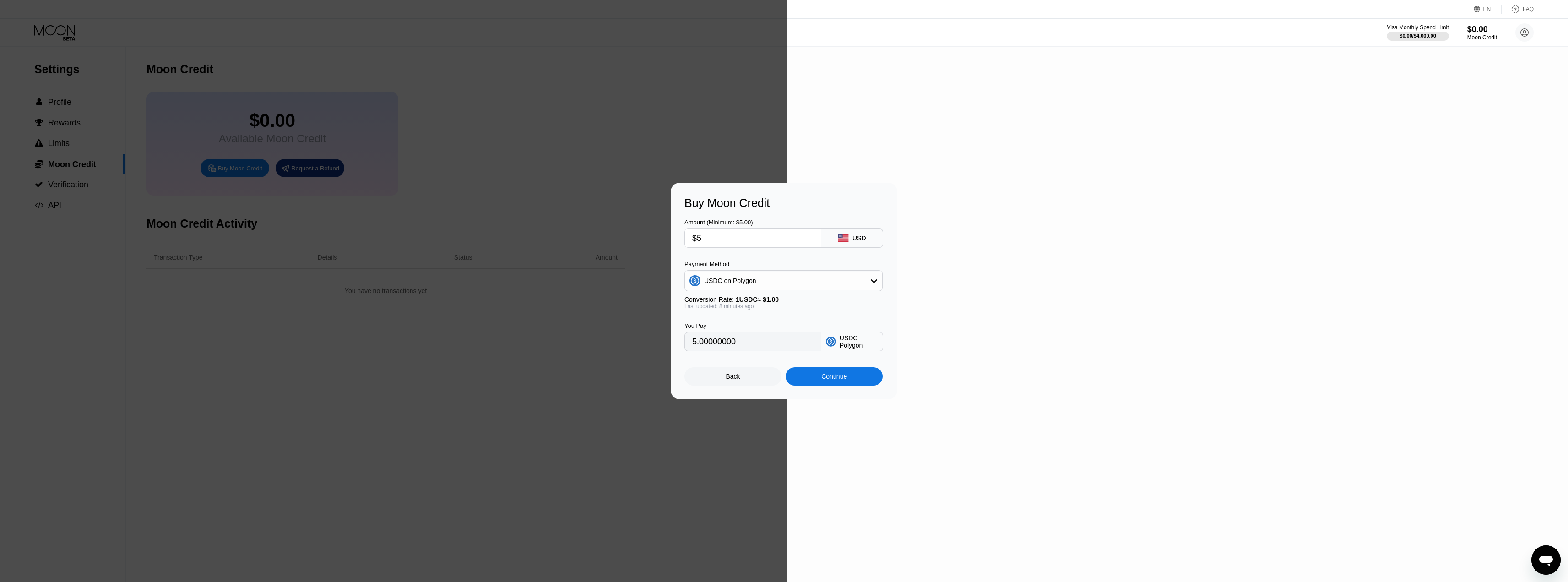
click at [815, 258] on div "Amount (Minimum: $5.00) $5 USD Payment Method USDC on Polygon Conversion Rate: …" at bounding box center [784, 280] width 199 height 141
click at [831, 380] on div "Continue" at bounding box center [835, 376] width 26 height 8
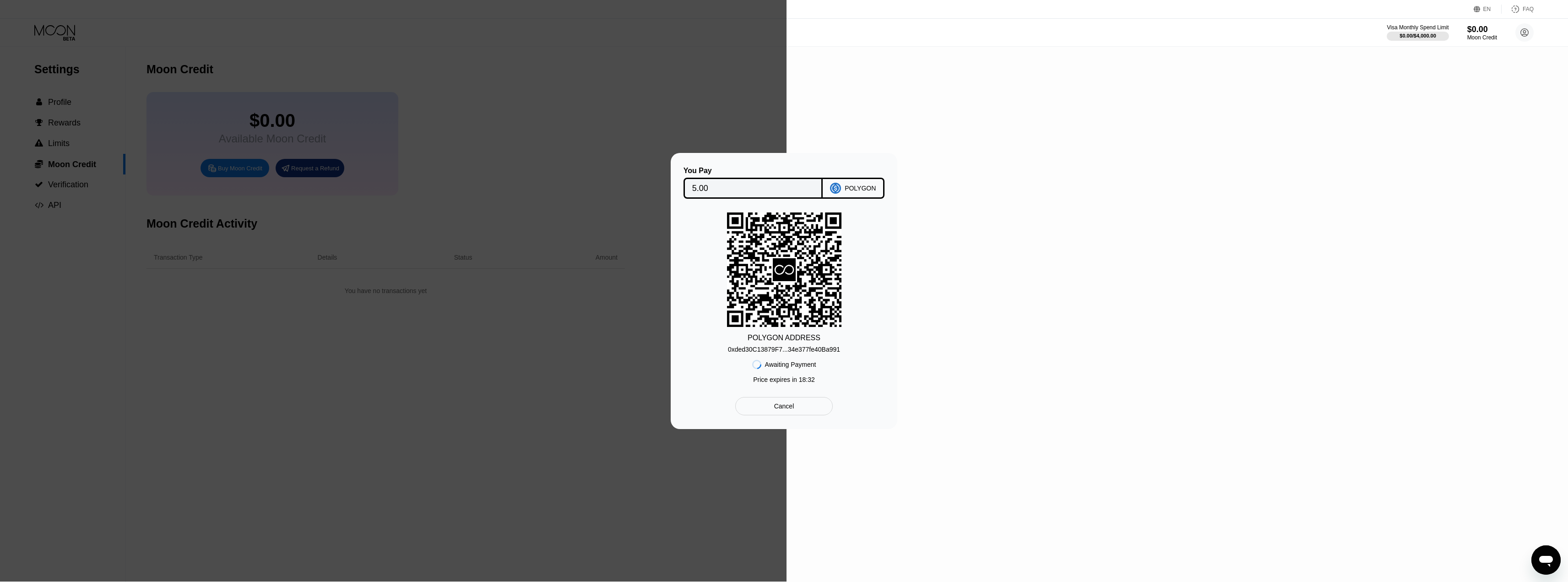
click at [801, 350] on div "0xded30C13879F7...34e377fe40Ba991" at bounding box center [784, 349] width 112 height 8
click at [768, 104] on div at bounding box center [393, 290] width 787 height 581
click at [797, 406] on div "Cancel" at bounding box center [784, 406] width 97 height 18
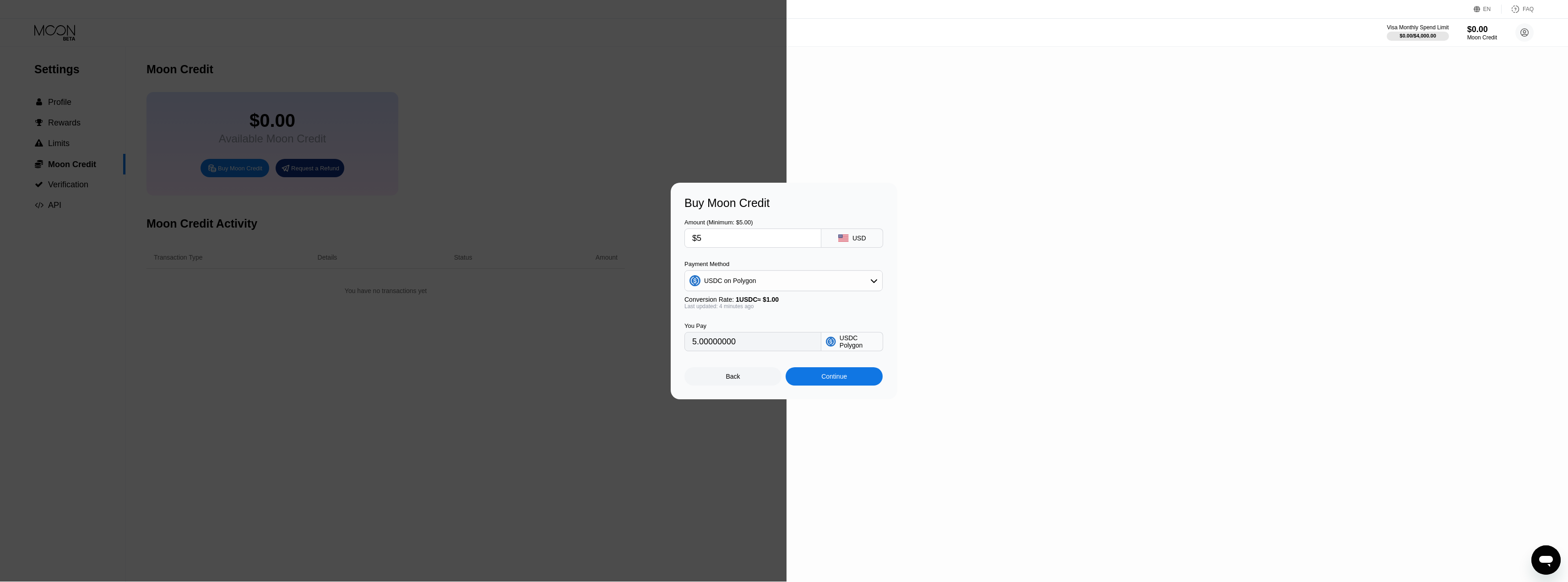
click at [732, 386] on div "Back" at bounding box center [733, 375] width 97 height 18
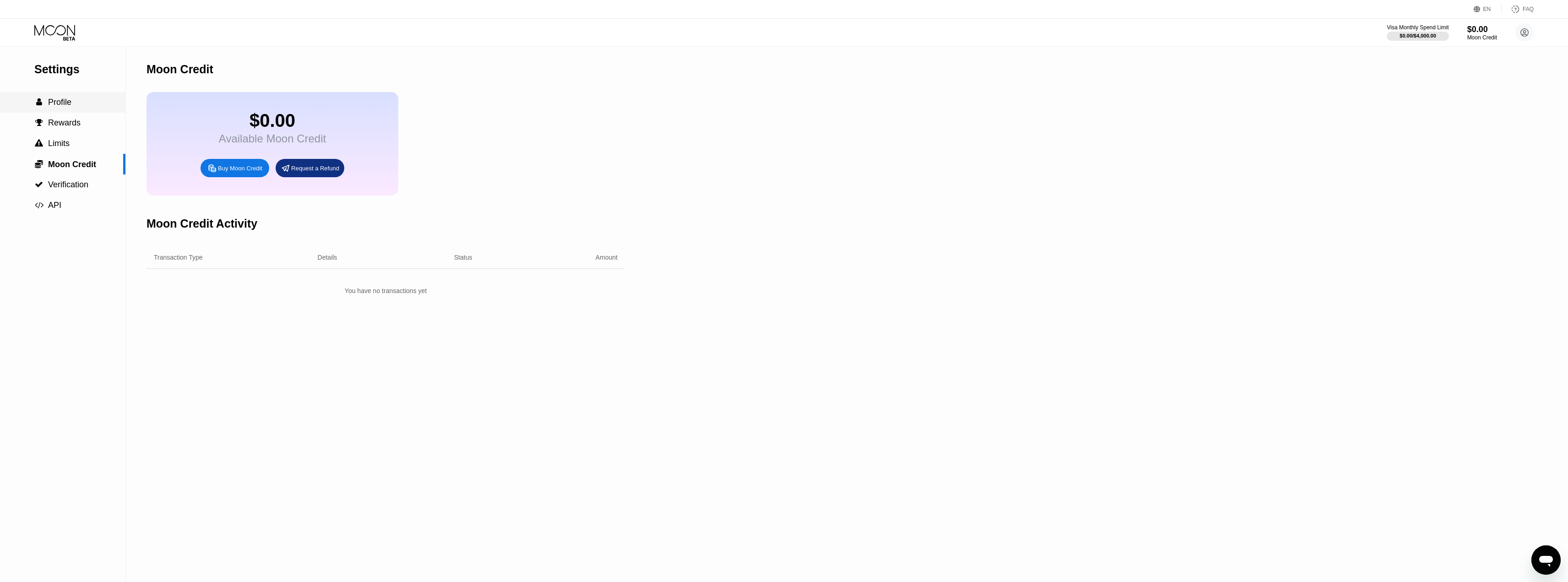
click at [65, 103] on span "Profile" at bounding box center [59, 102] width 23 height 9
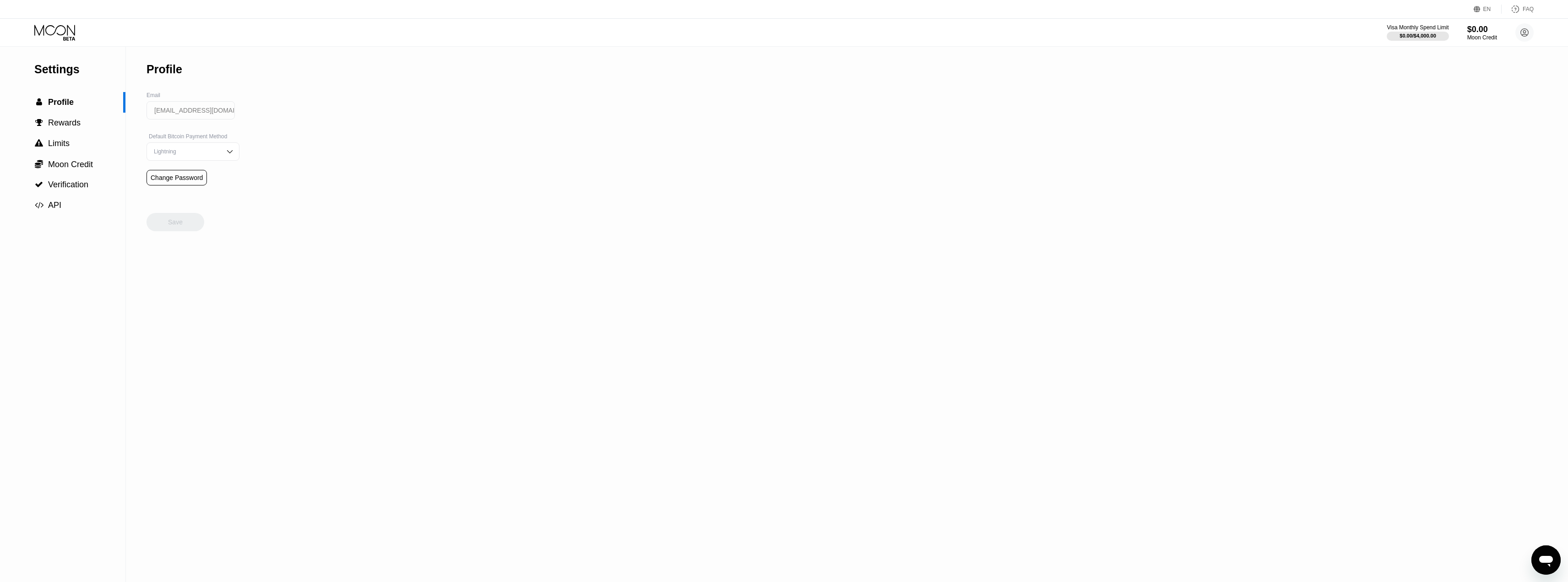
click at [68, 34] on icon at bounding box center [54, 30] width 40 height 10
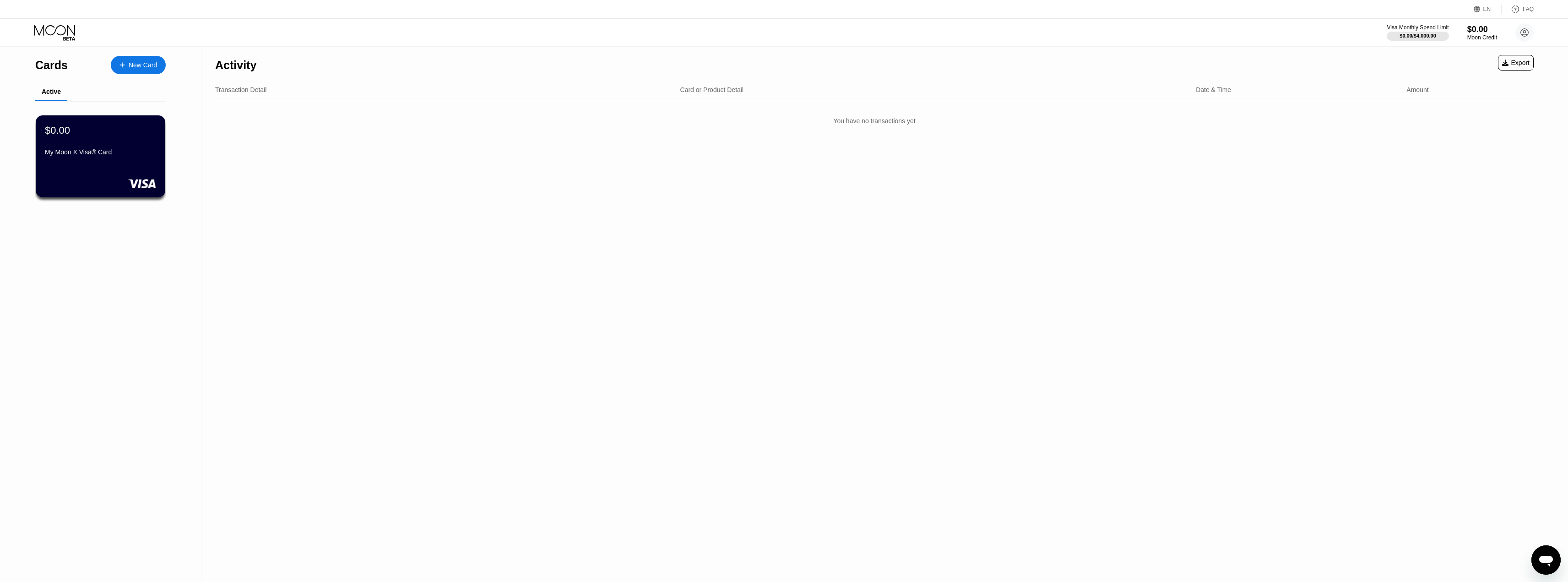
click at [142, 66] on div "New Card" at bounding box center [142, 65] width 28 height 8
